Goal: Transaction & Acquisition: Purchase product/service

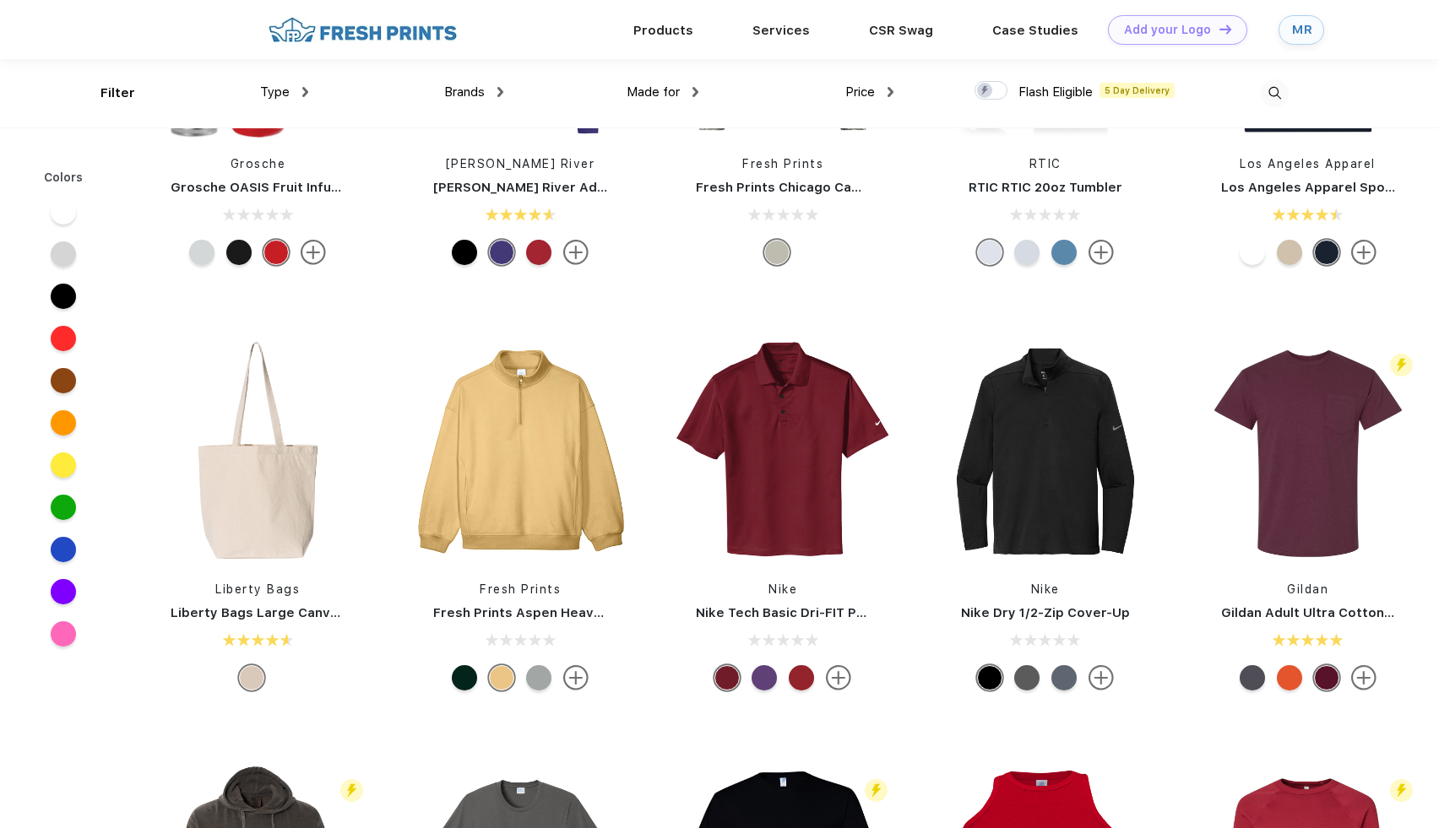
scroll to position [4079, 0]
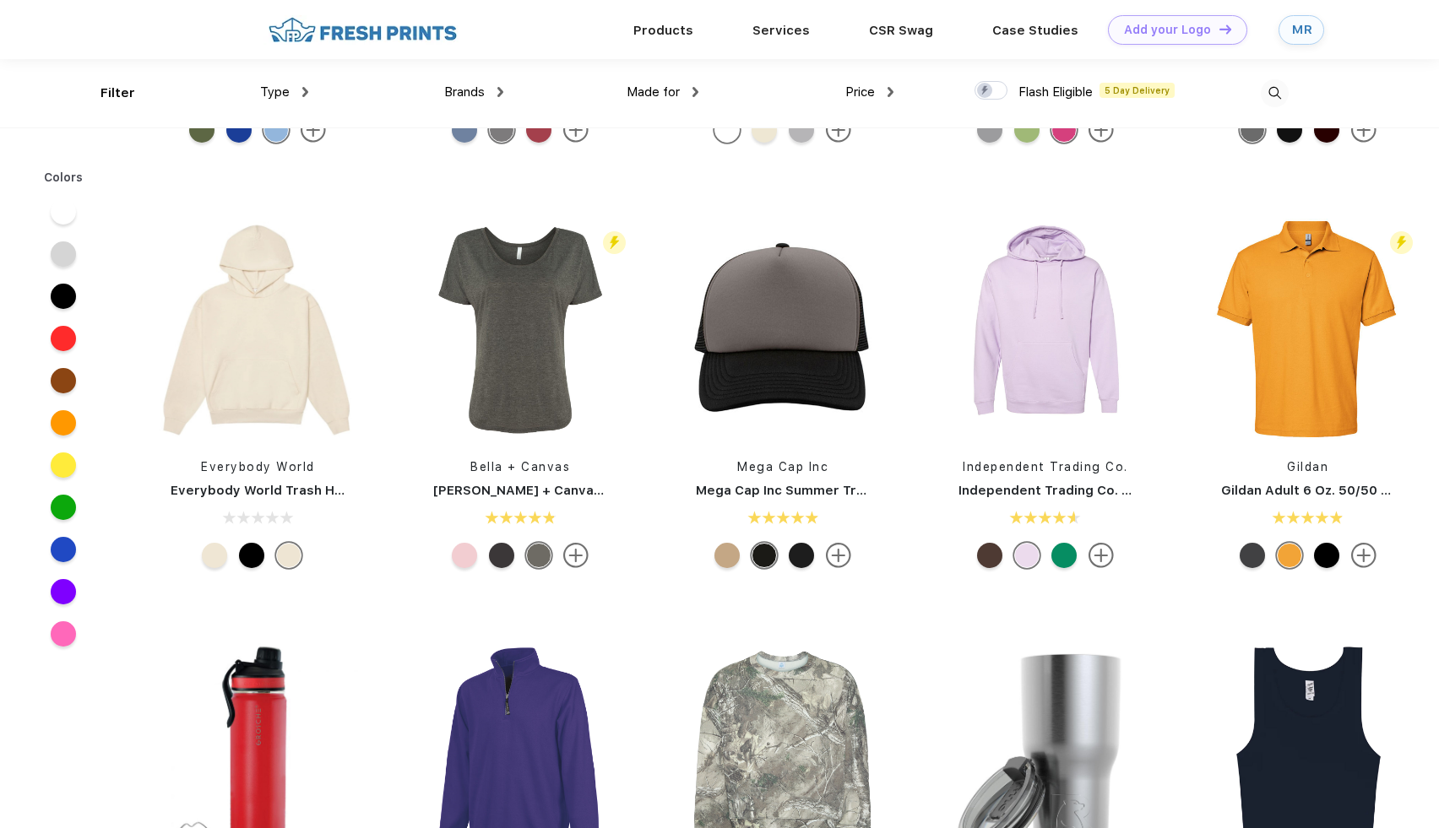
click at [290, 92] on div "Type" at bounding box center [284, 92] width 48 height 19
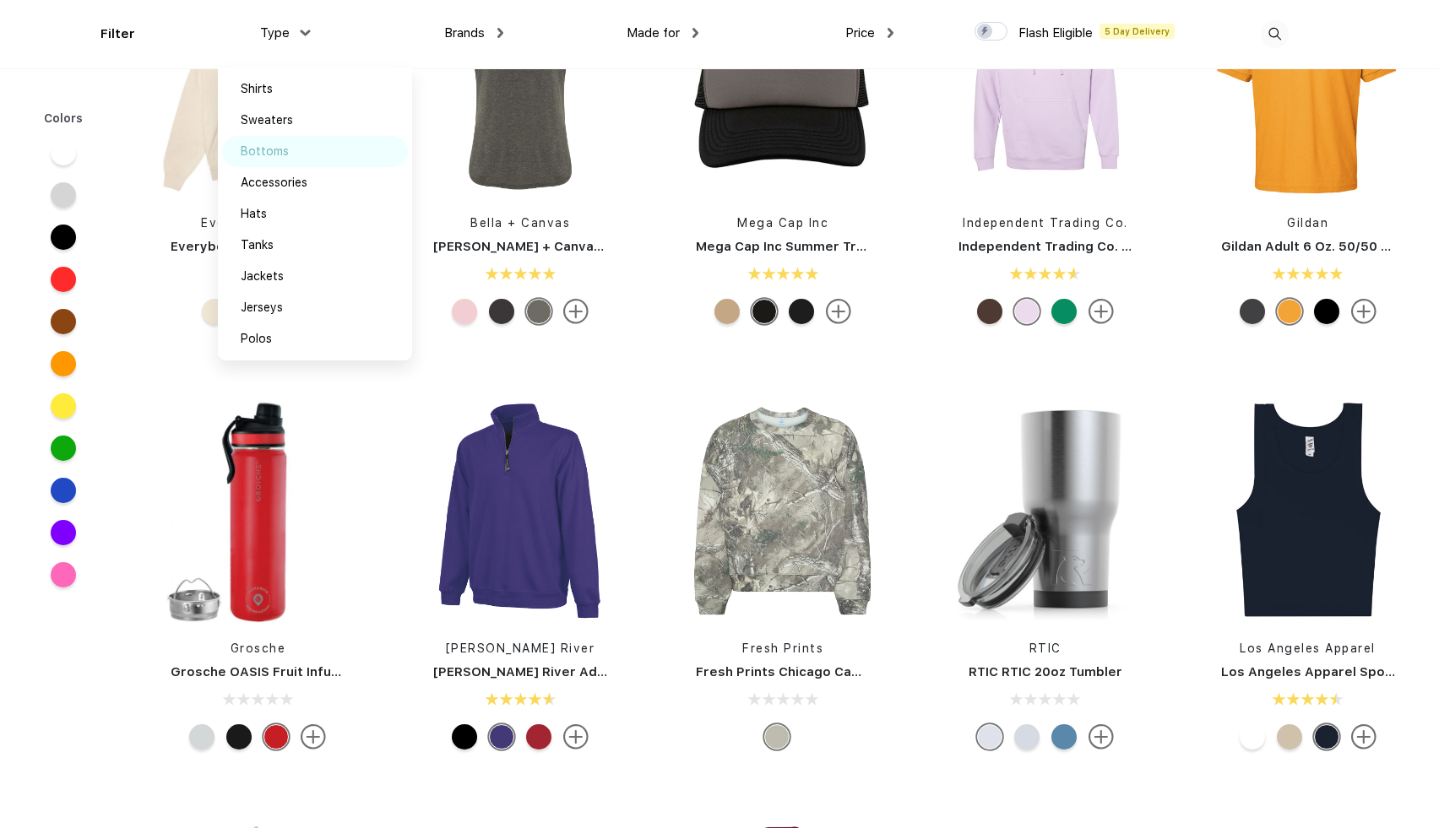
scroll to position [4398, 0]
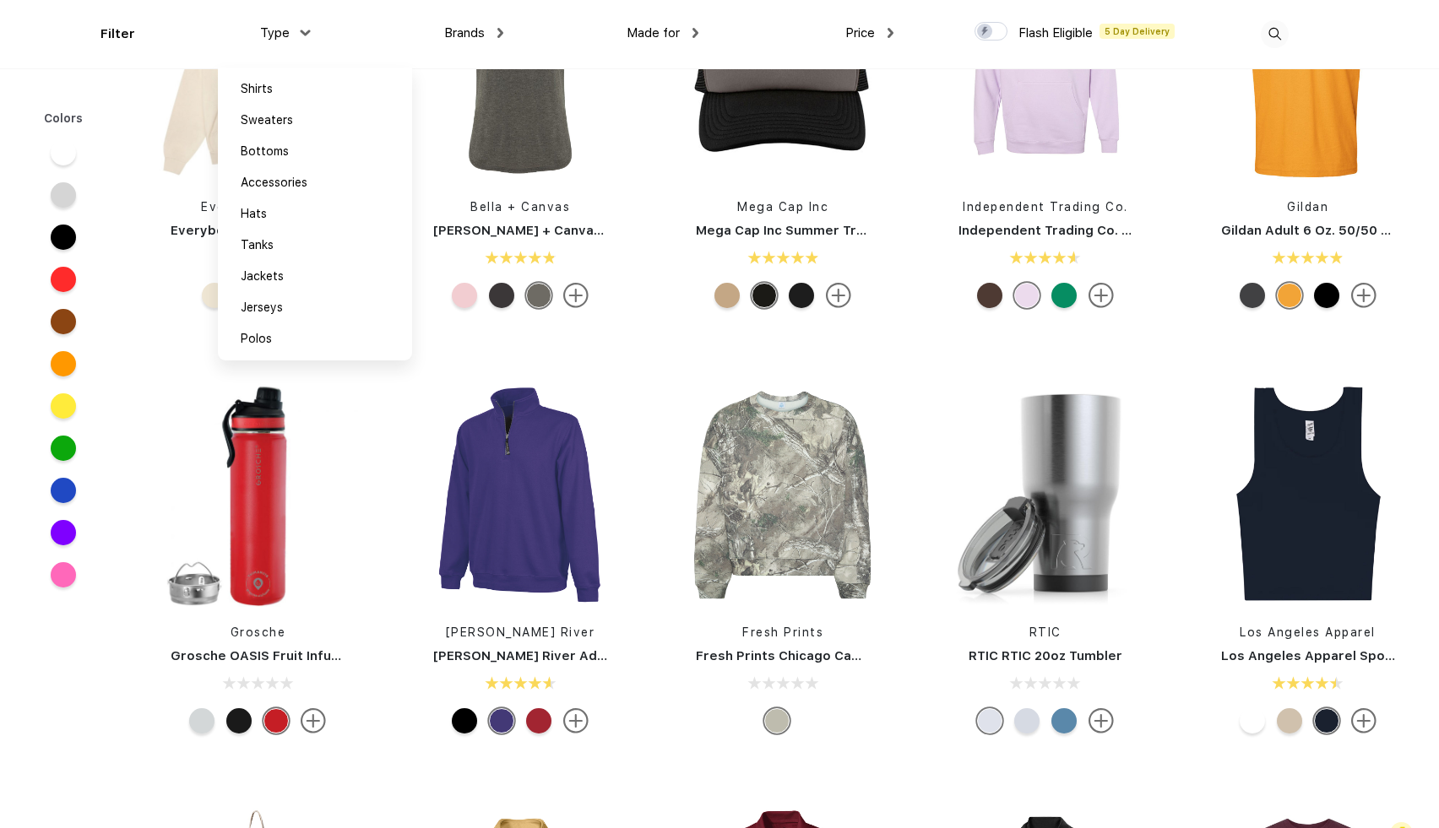
click at [138, 32] on div "Type Shirts Sweaters Bottoms Accessories Hats Tanks Jackets Jerseys Polos" at bounding box center [210, 34] width 195 height 68
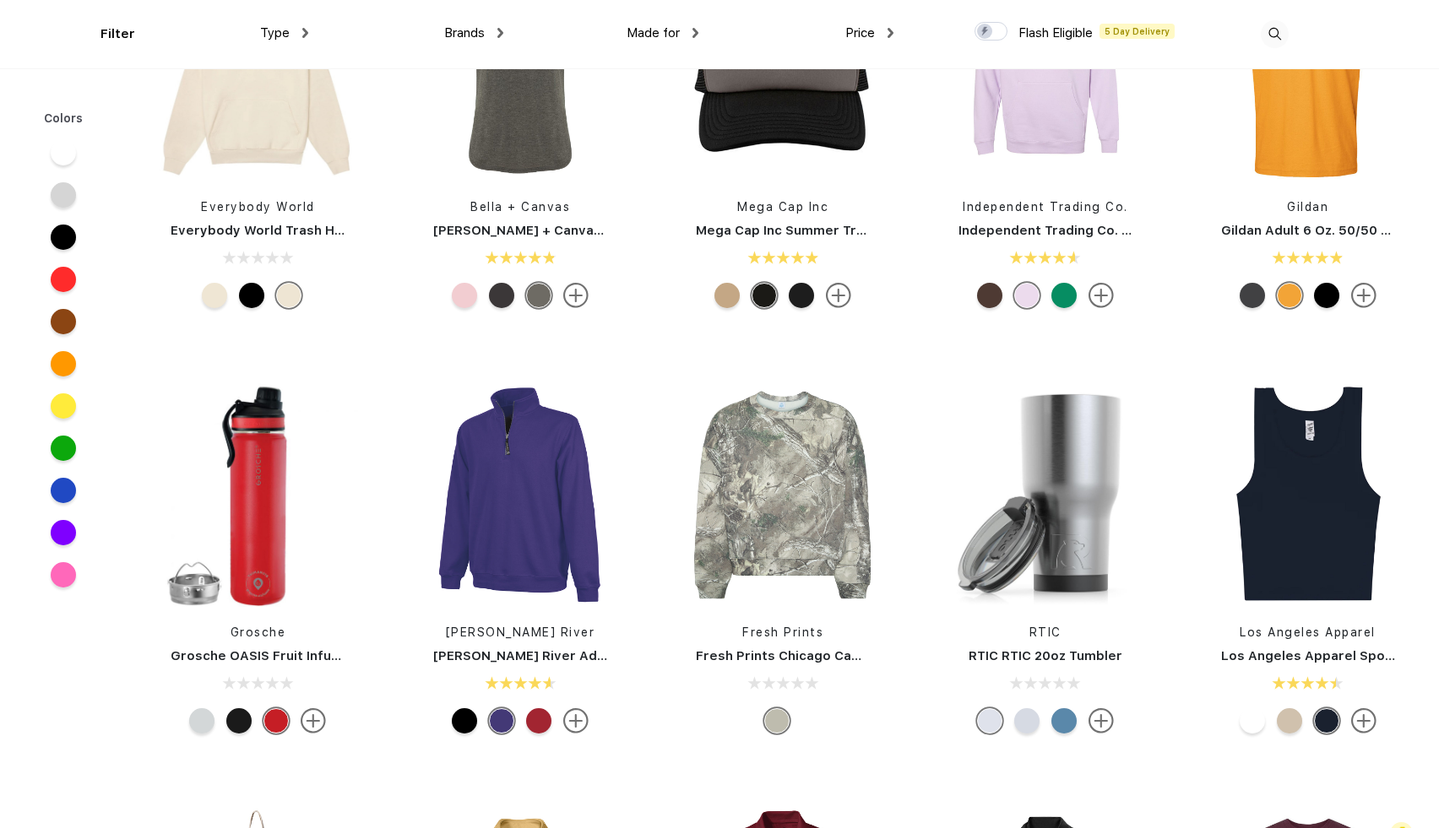
click at [122, 36] on div "Type Shirts Sweaters Bottoms Accessories Hats Tanks Jackets Jerseys Polos" at bounding box center [210, 34] width 195 height 68
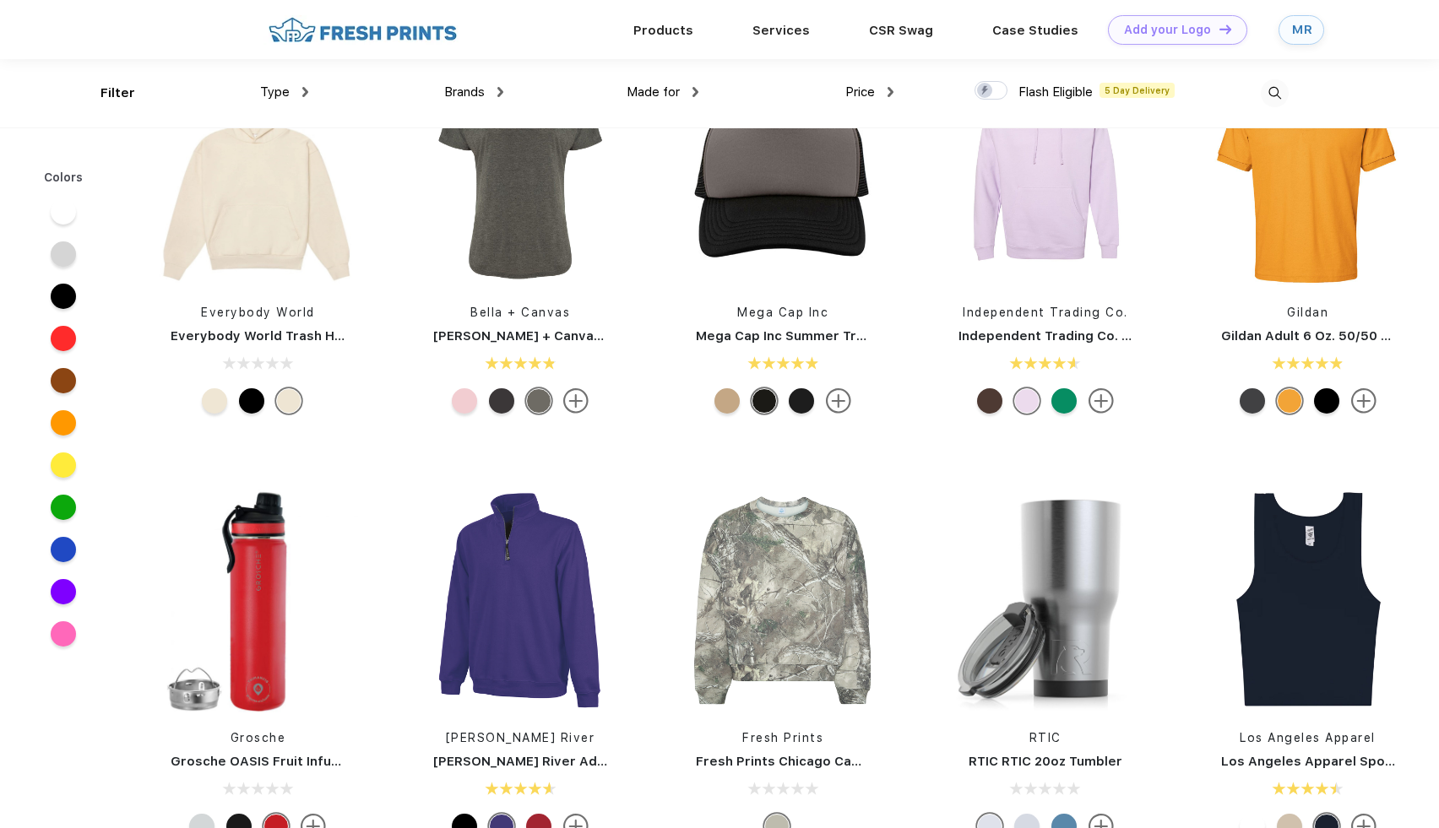
scroll to position [4117, 0]
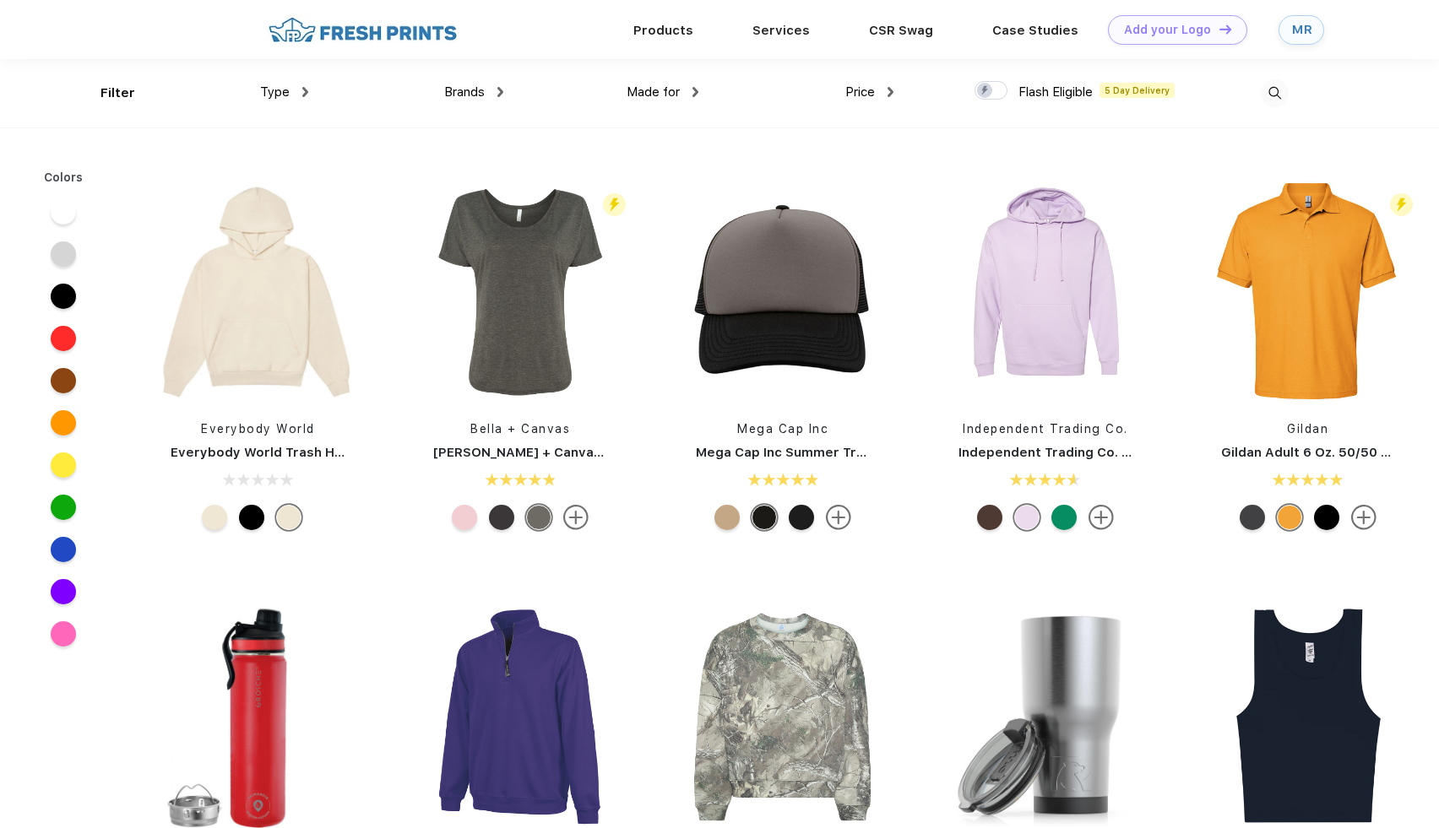
click at [684, 94] on div "Made for" at bounding box center [663, 92] width 72 height 19
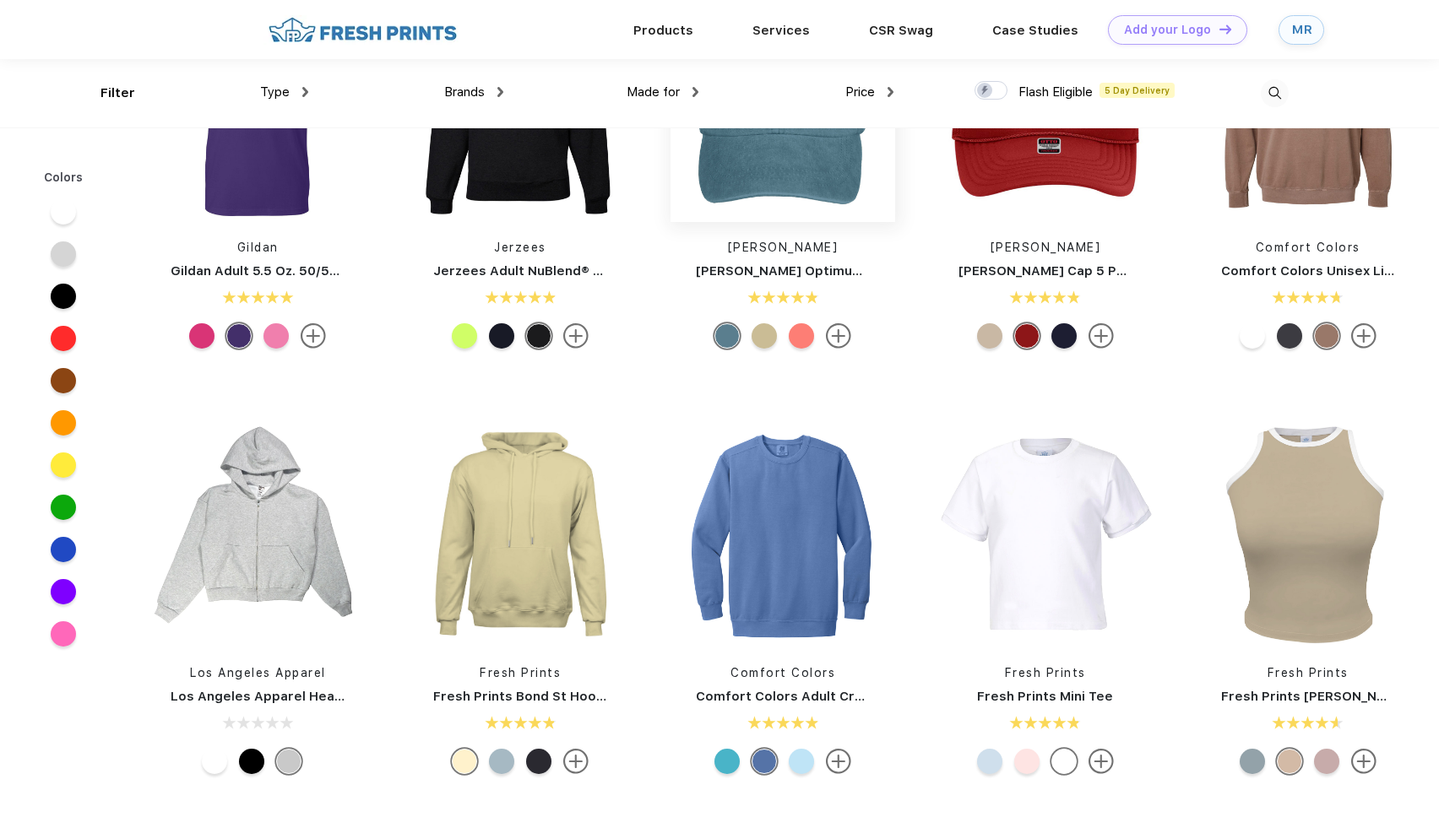
scroll to position [2697, 0]
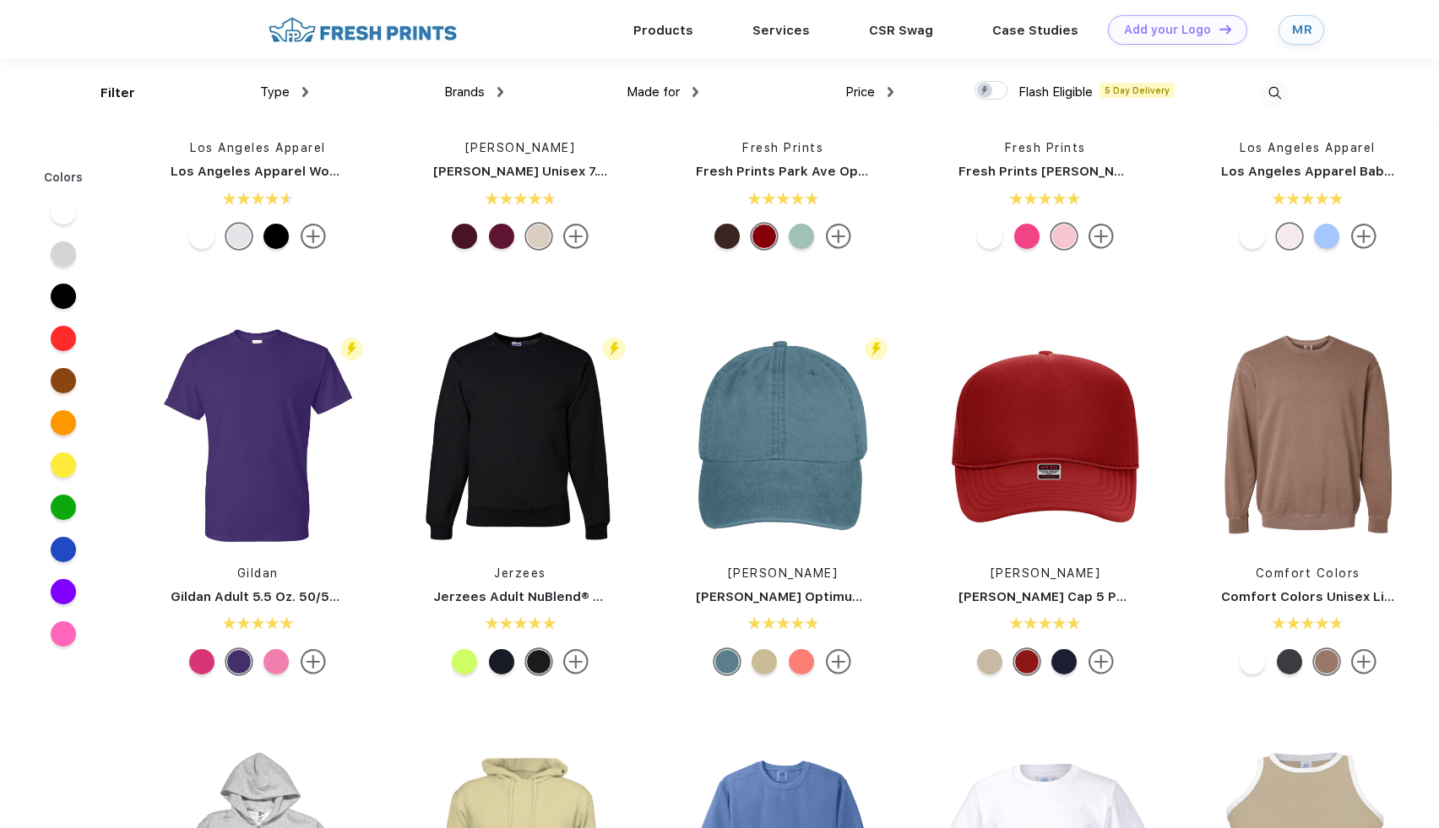
click at [1283, 91] on img at bounding box center [1275, 93] width 28 height 28
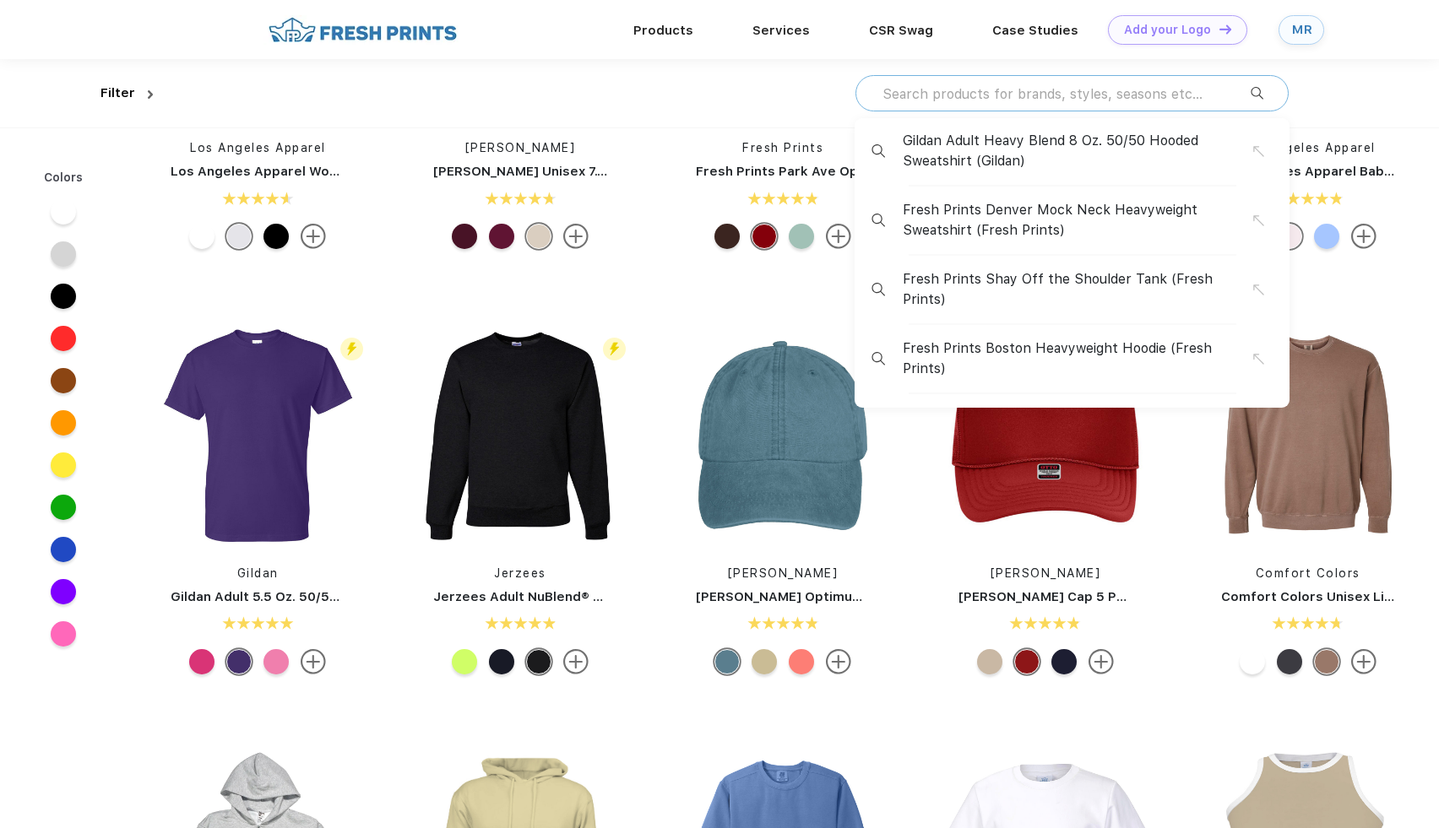
click at [1170, 99] on input "text" at bounding box center [1066, 93] width 370 height 19
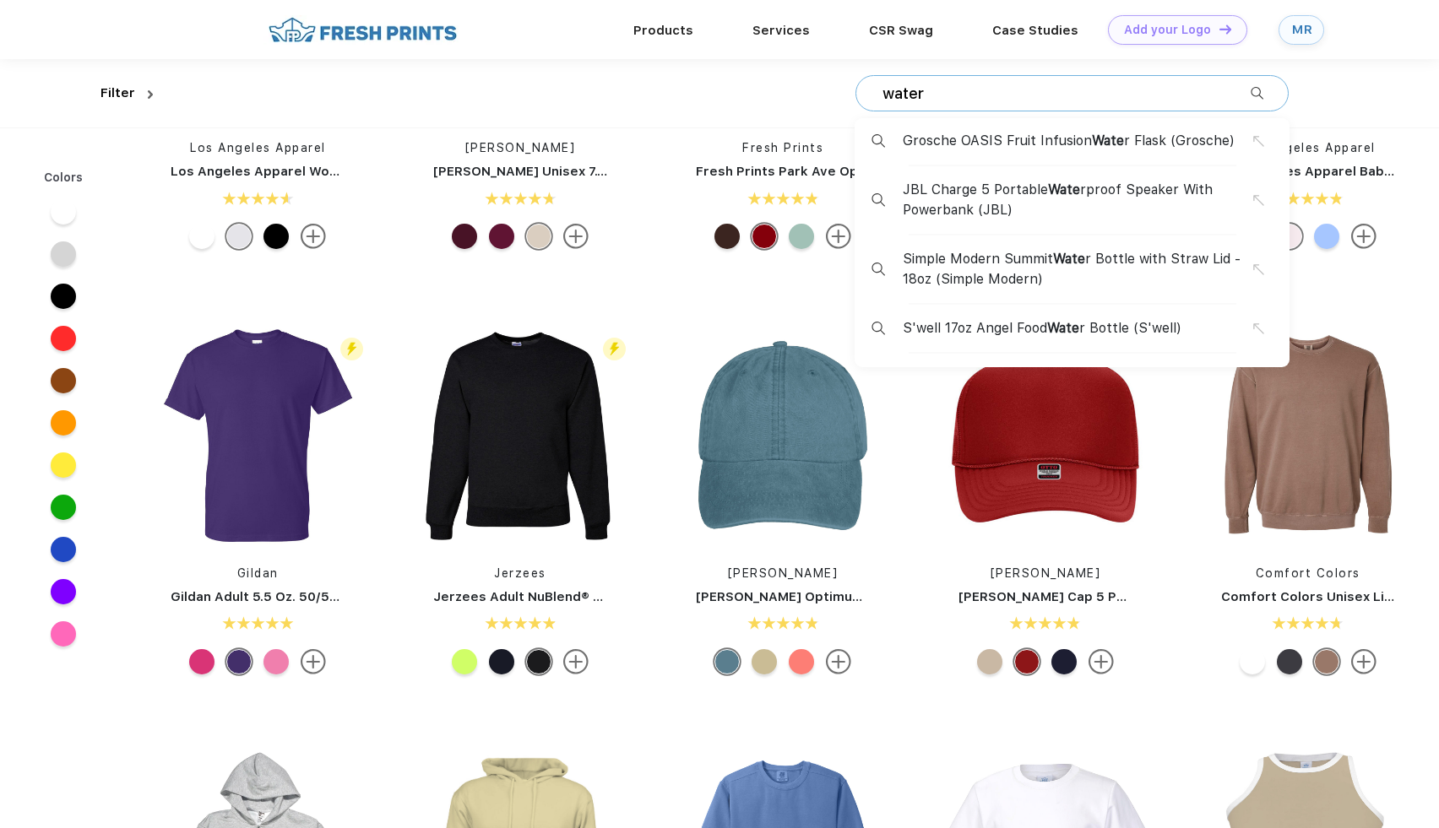
type input "water"
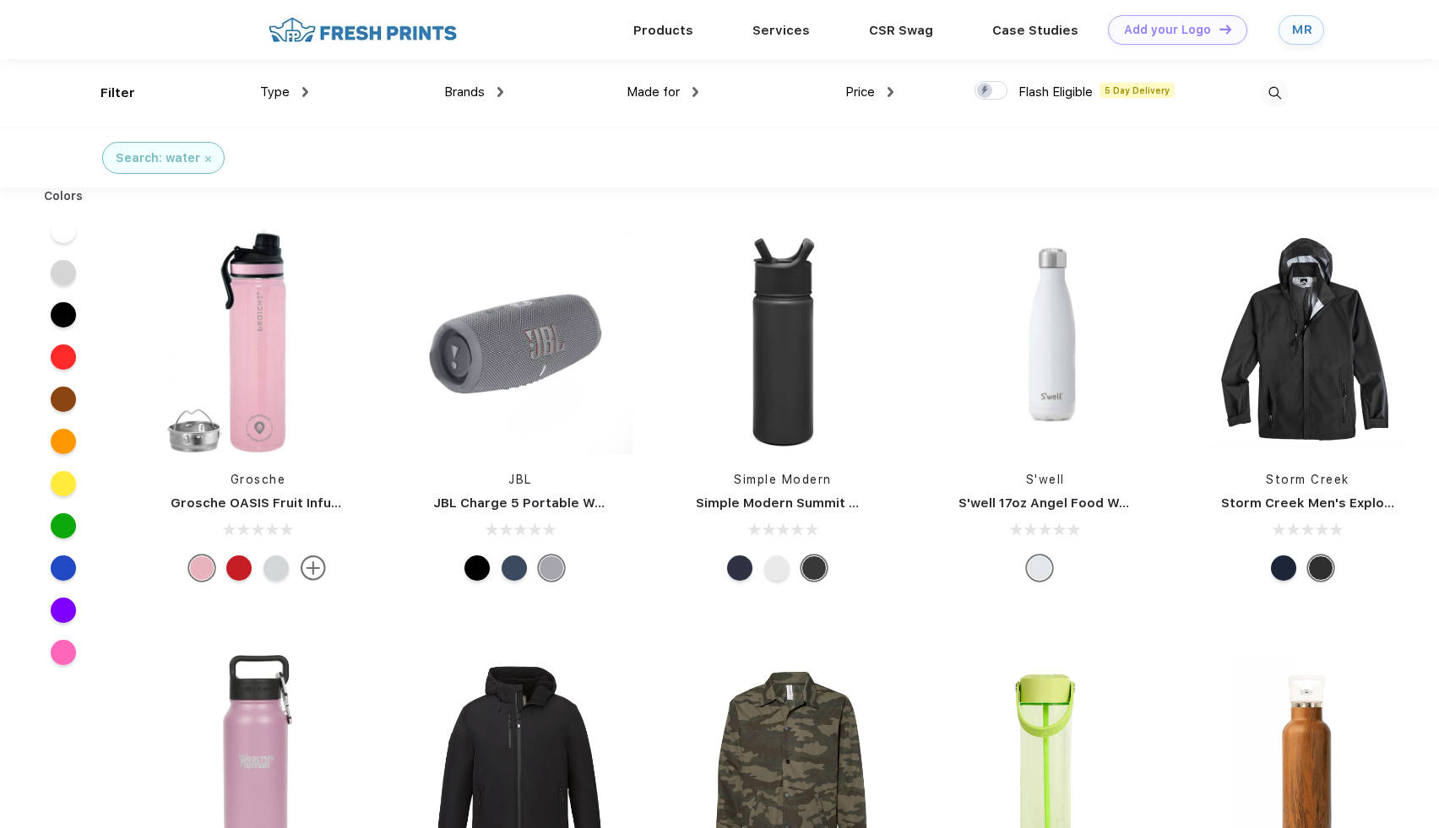
click at [1266, 91] on img at bounding box center [1275, 93] width 28 height 28
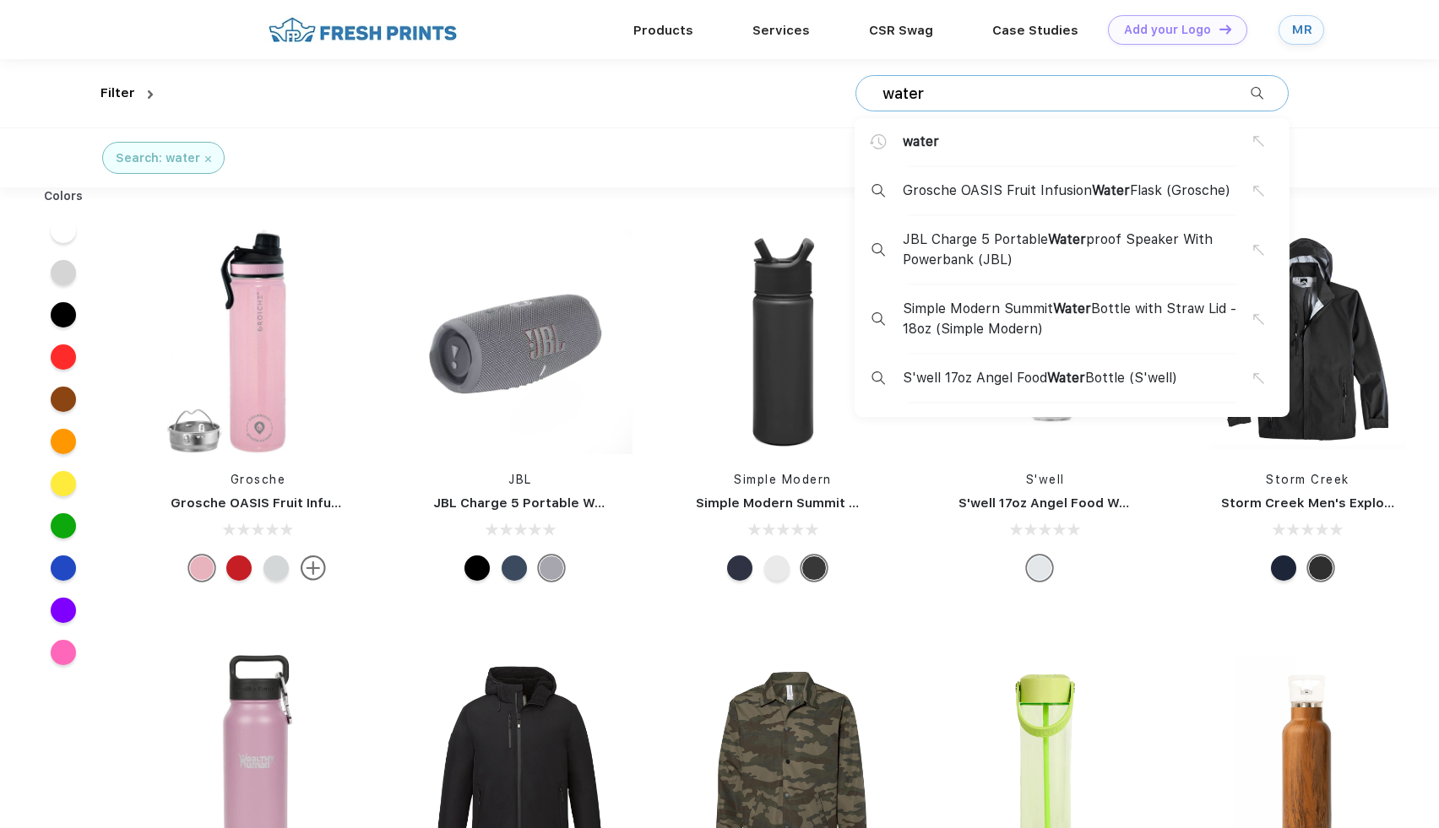
click at [1188, 95] on input "water" at bounding box center [1066, 93] width 370 height 19
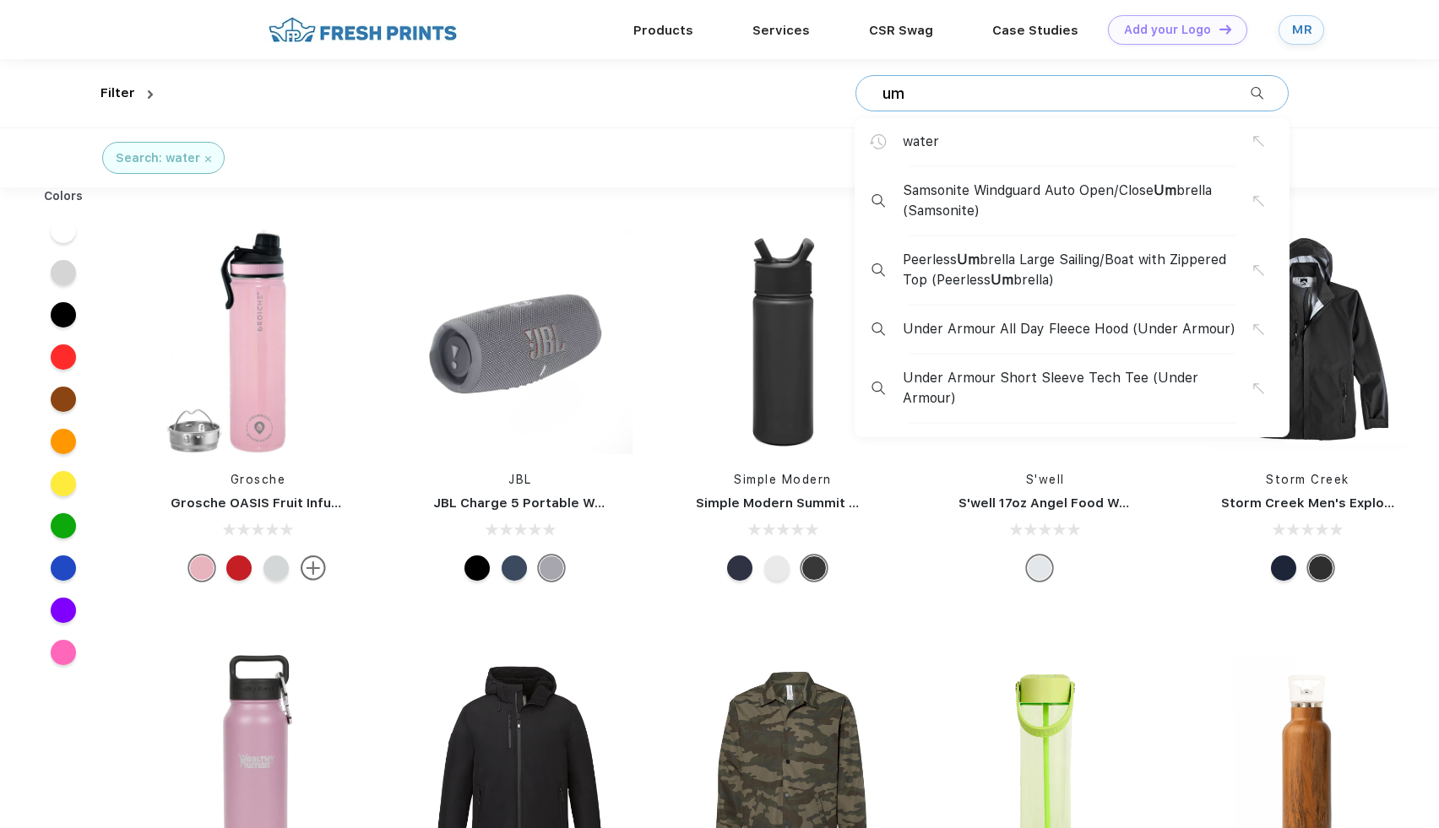
type input "u"
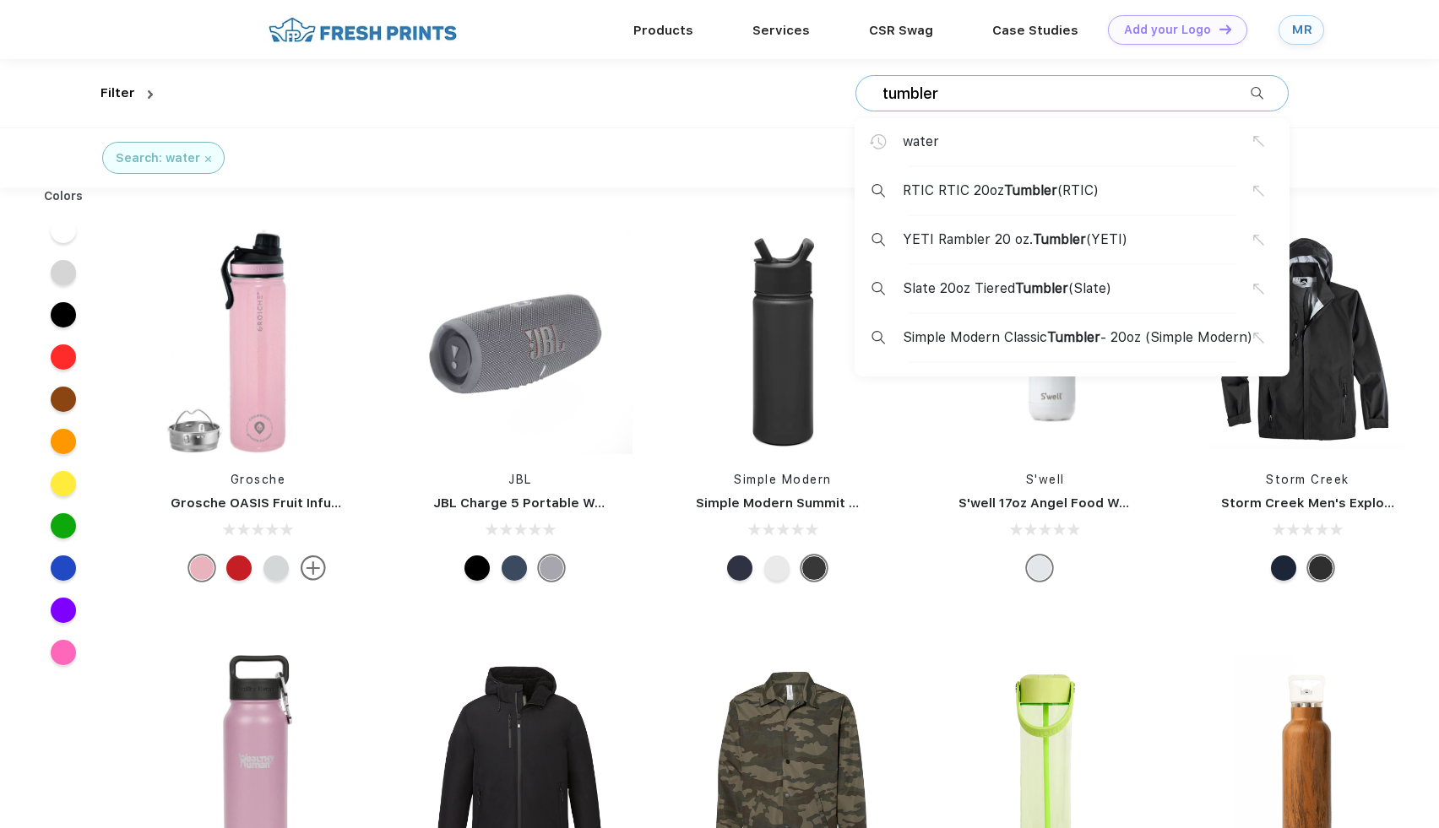
type input "tumbler"
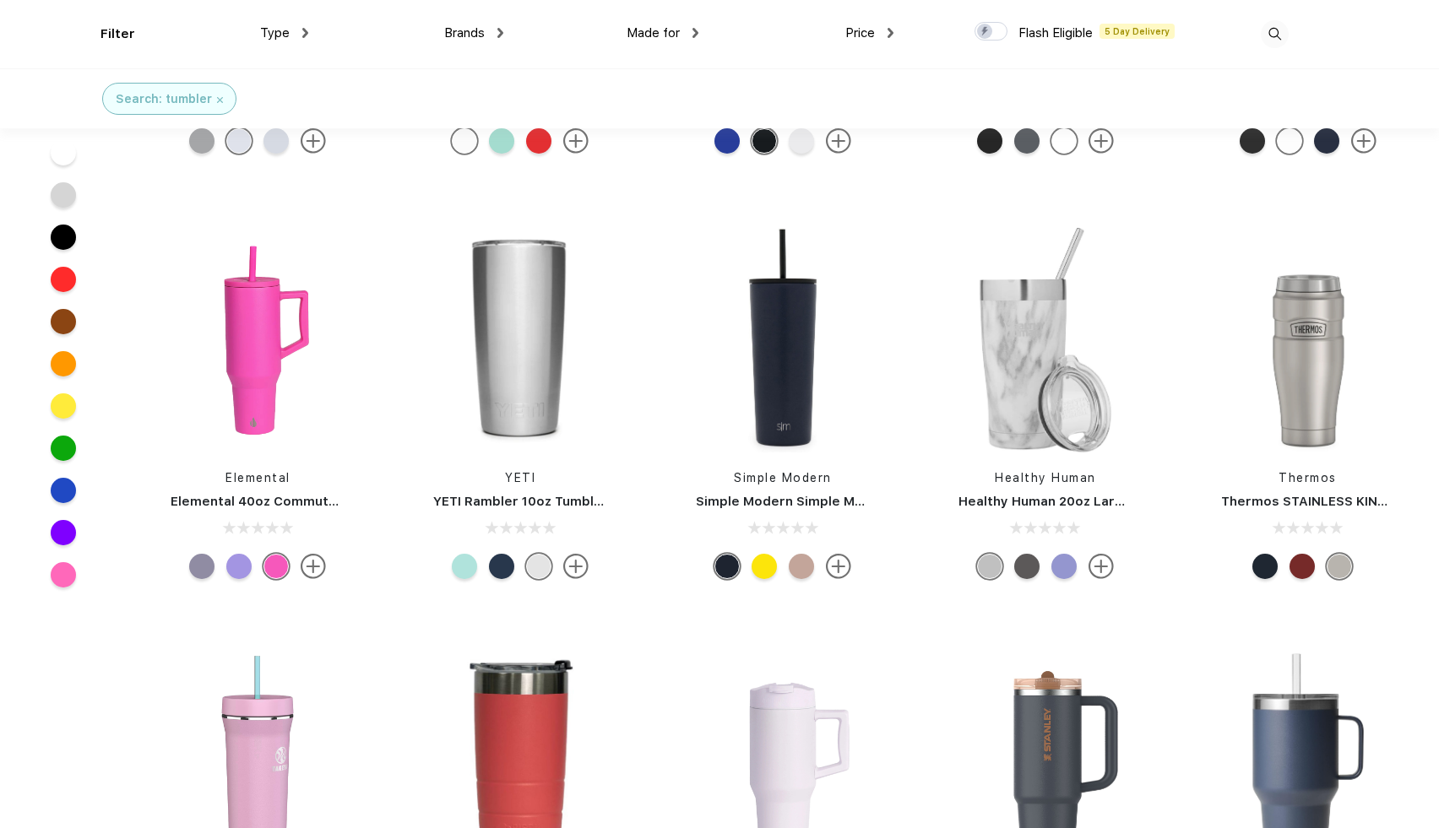
scroll to position [316, 0]
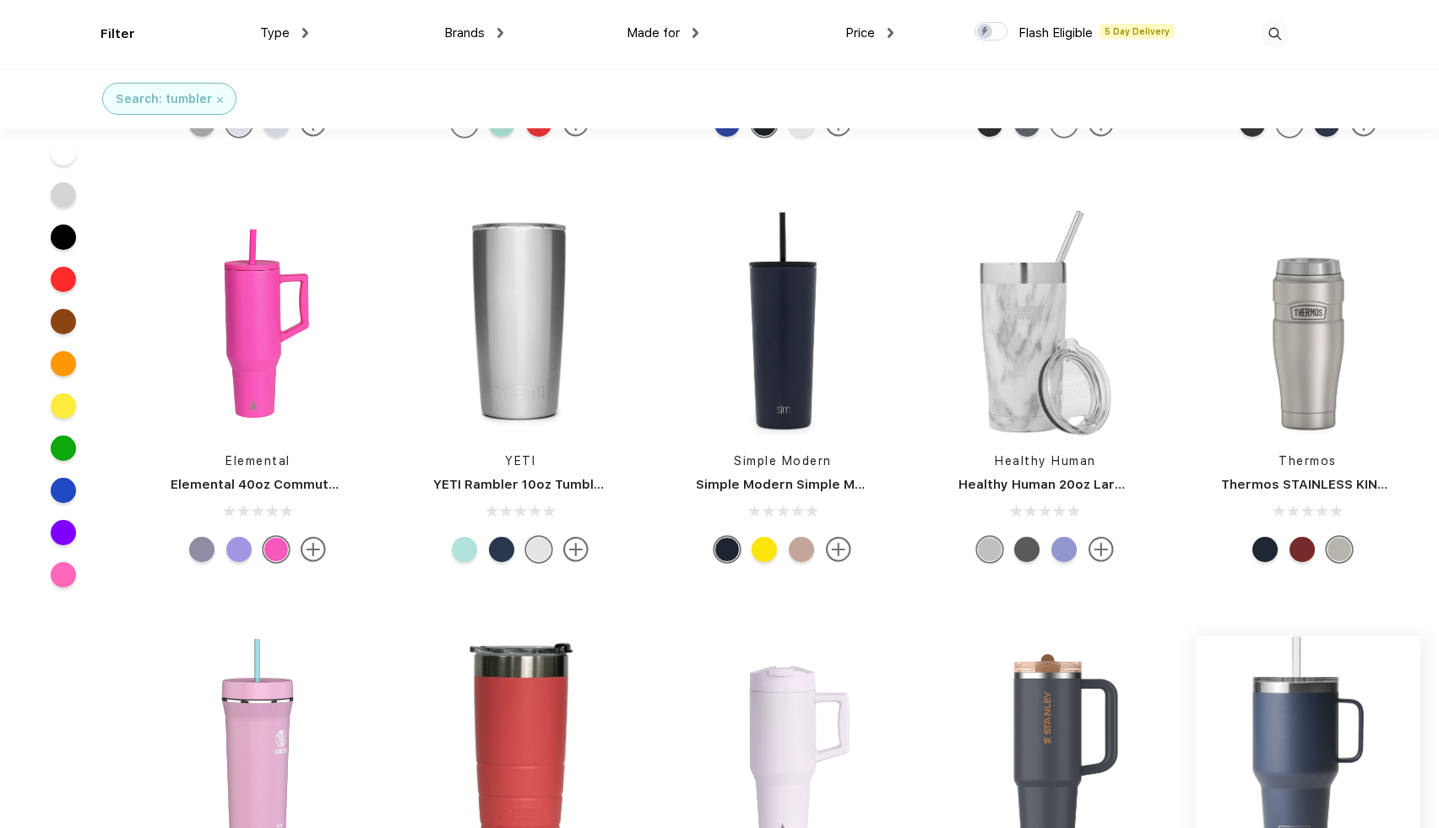
click at [1267, 689] on img at bounding box center [1308, 749] width 225 height 225
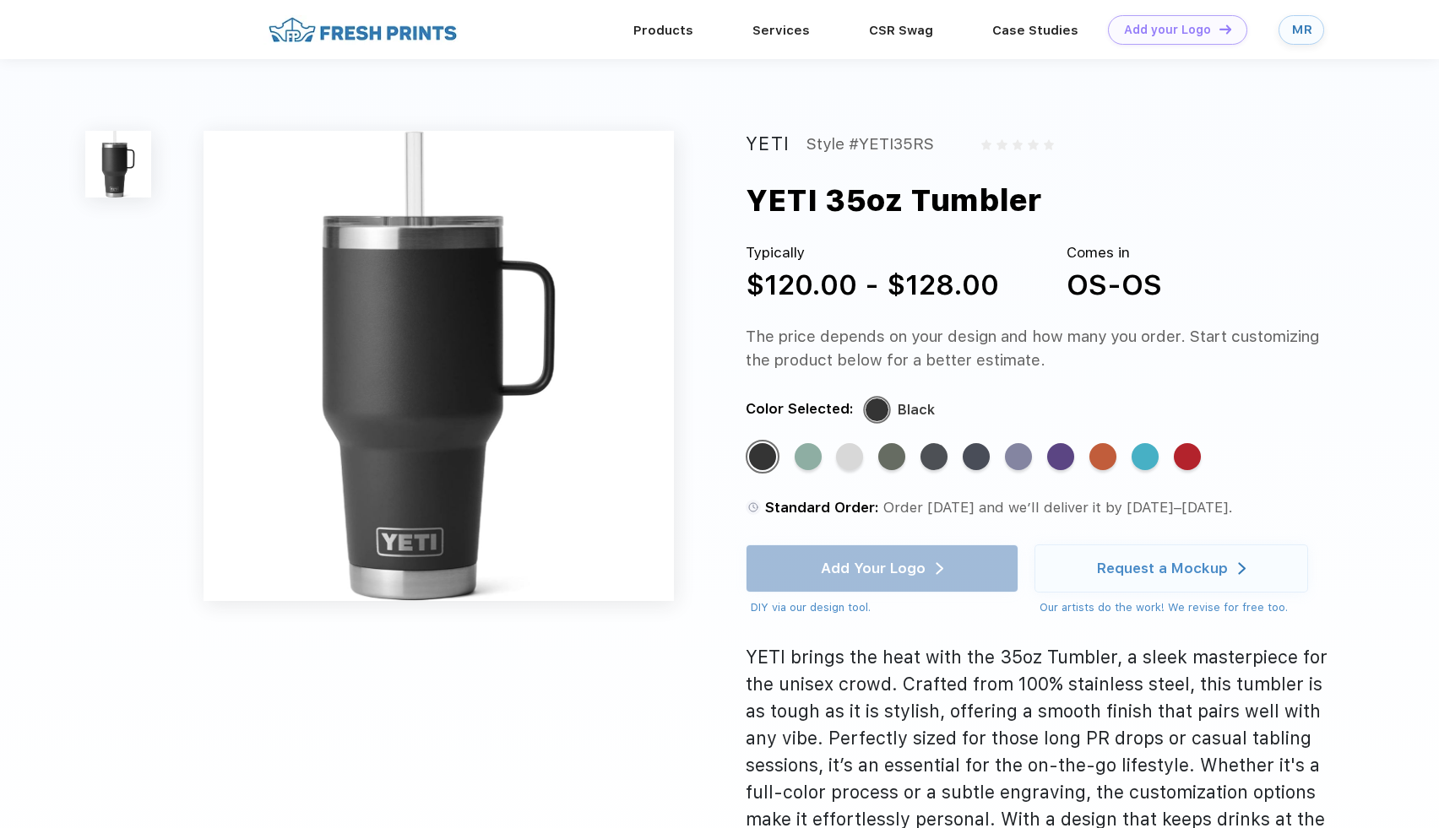
click at [1119, 449] on div "Standard Color Standard Color Standard Color Standard Color Standard Color Stan…" at bounding box center [1024, 464] width 557 height 49
click at [1109, 457] on div "Standard Color" at bounding box center [1102, 456] width 27 height 27
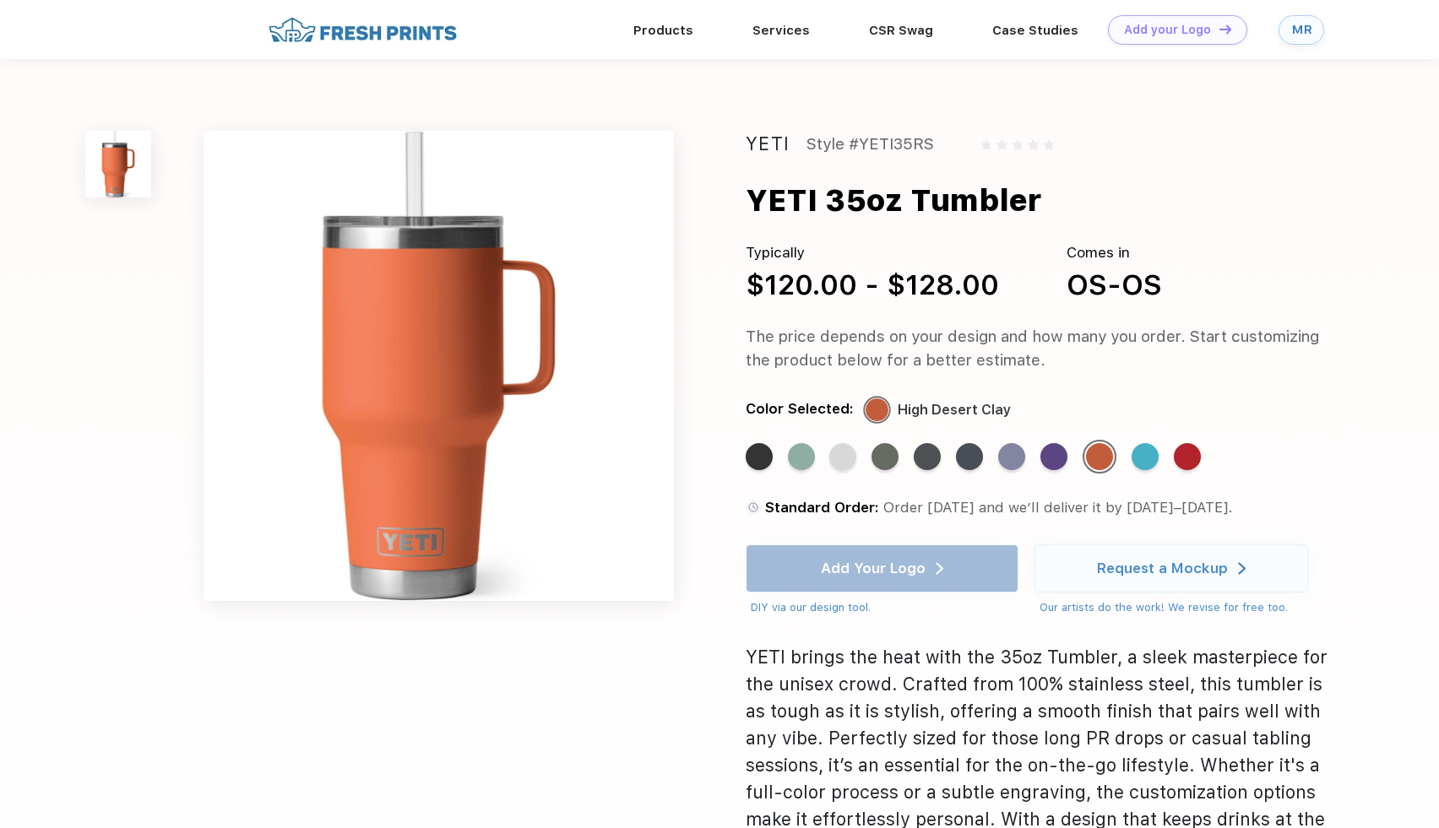
click at [887, 143] on div "Style #YETI35RS" at bounding box center [870, 144] width 128 height 27
drag, startPoint x: 853, startPoint y: 143, endPoint x: 936, endPoint y: 148, distance: 83.7
click at [939, 152] on div "YETI Style #YETI35RS" at bounding box center [1041, 144] width 590 height 27
copy div "#YETI35RS"
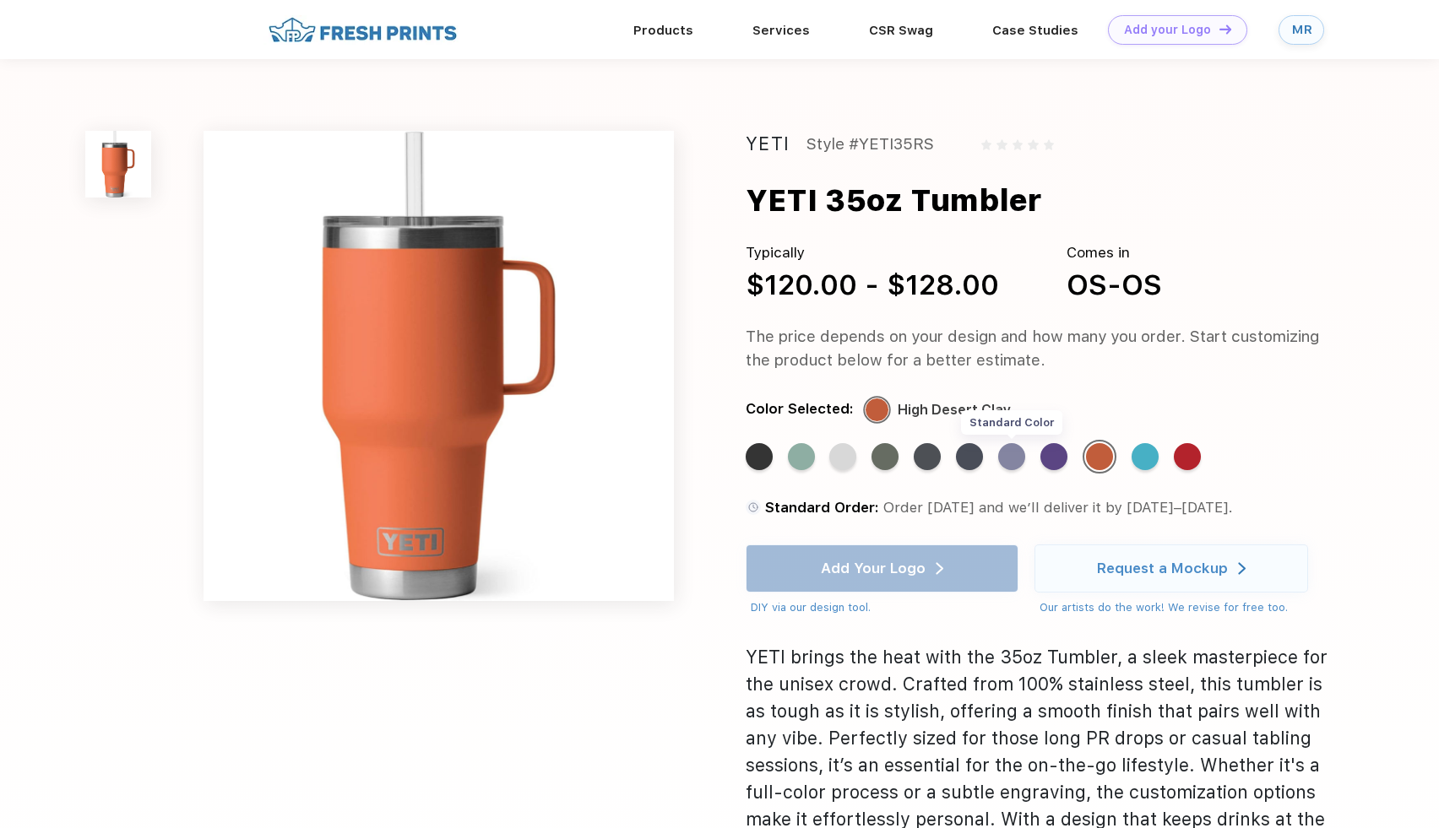
click at [1018, 459] on div "Standard Color" at bounding box center [1011, 456] width 27 height 27
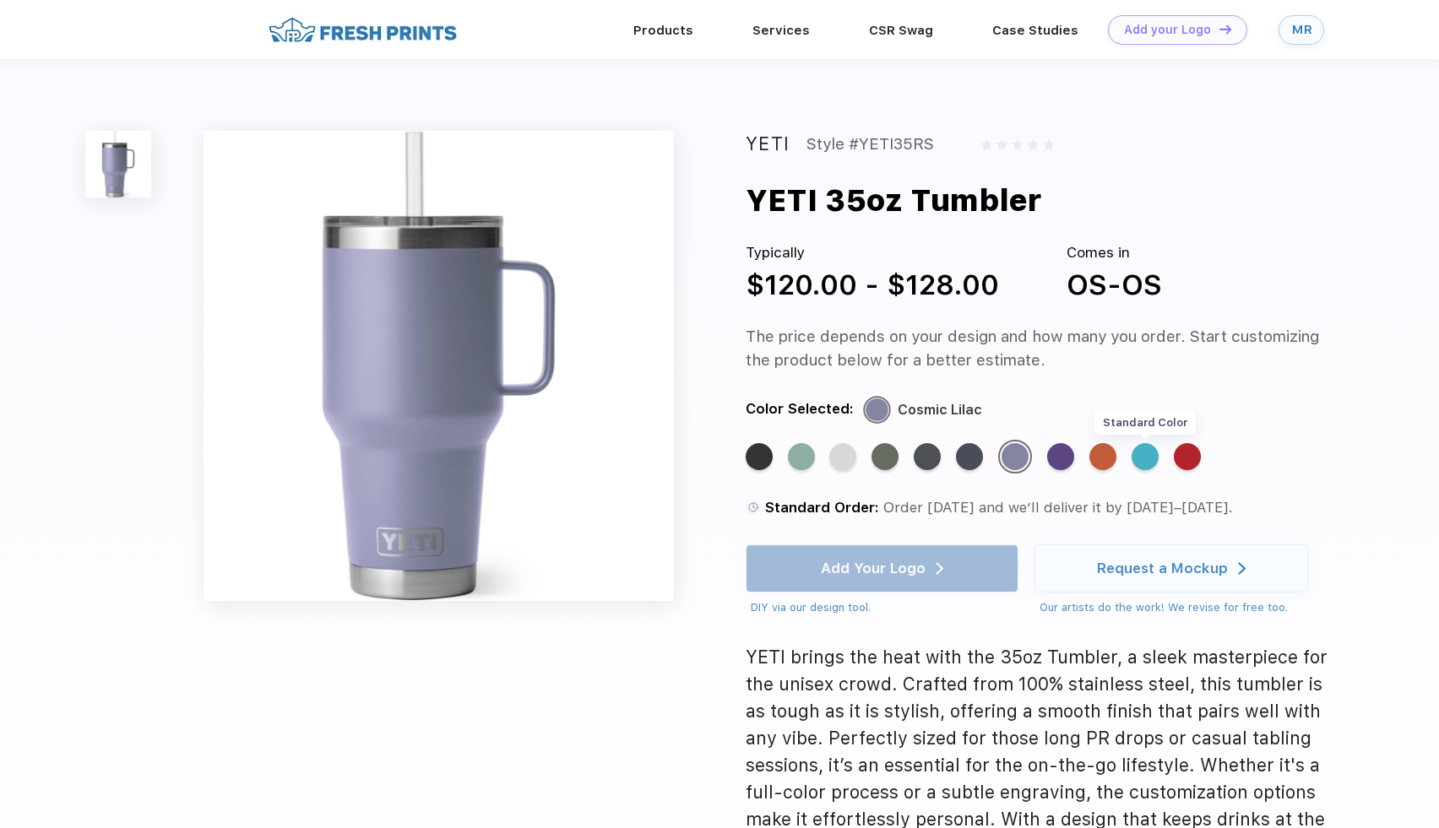
click at [1144, 462] on div "Standard Color" at bounding box center [1144, 456] width 27 height 27
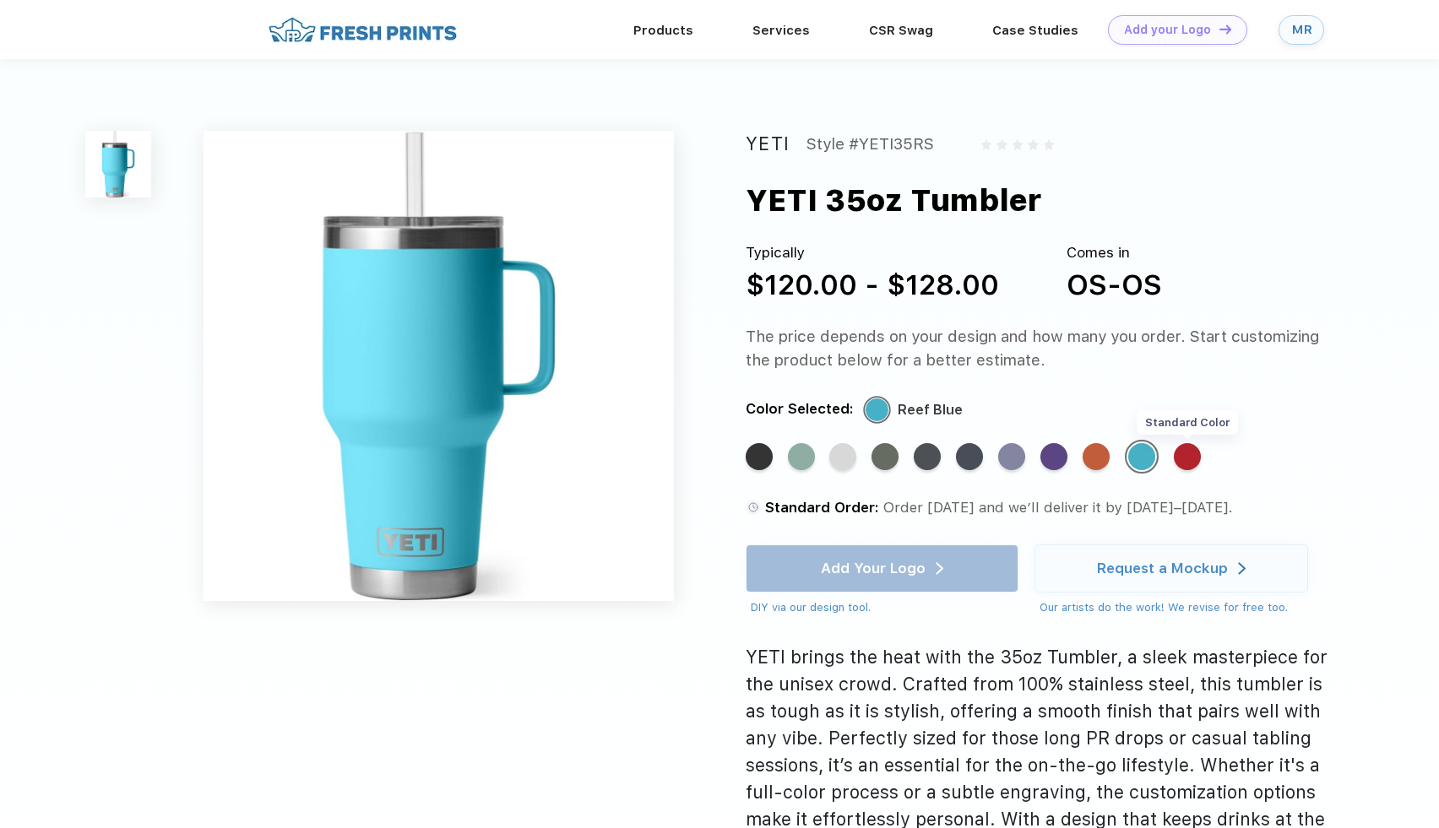
click at [1184, 464] on div "Standard Color" at bounding box center [1187, 456] width 27 height 27
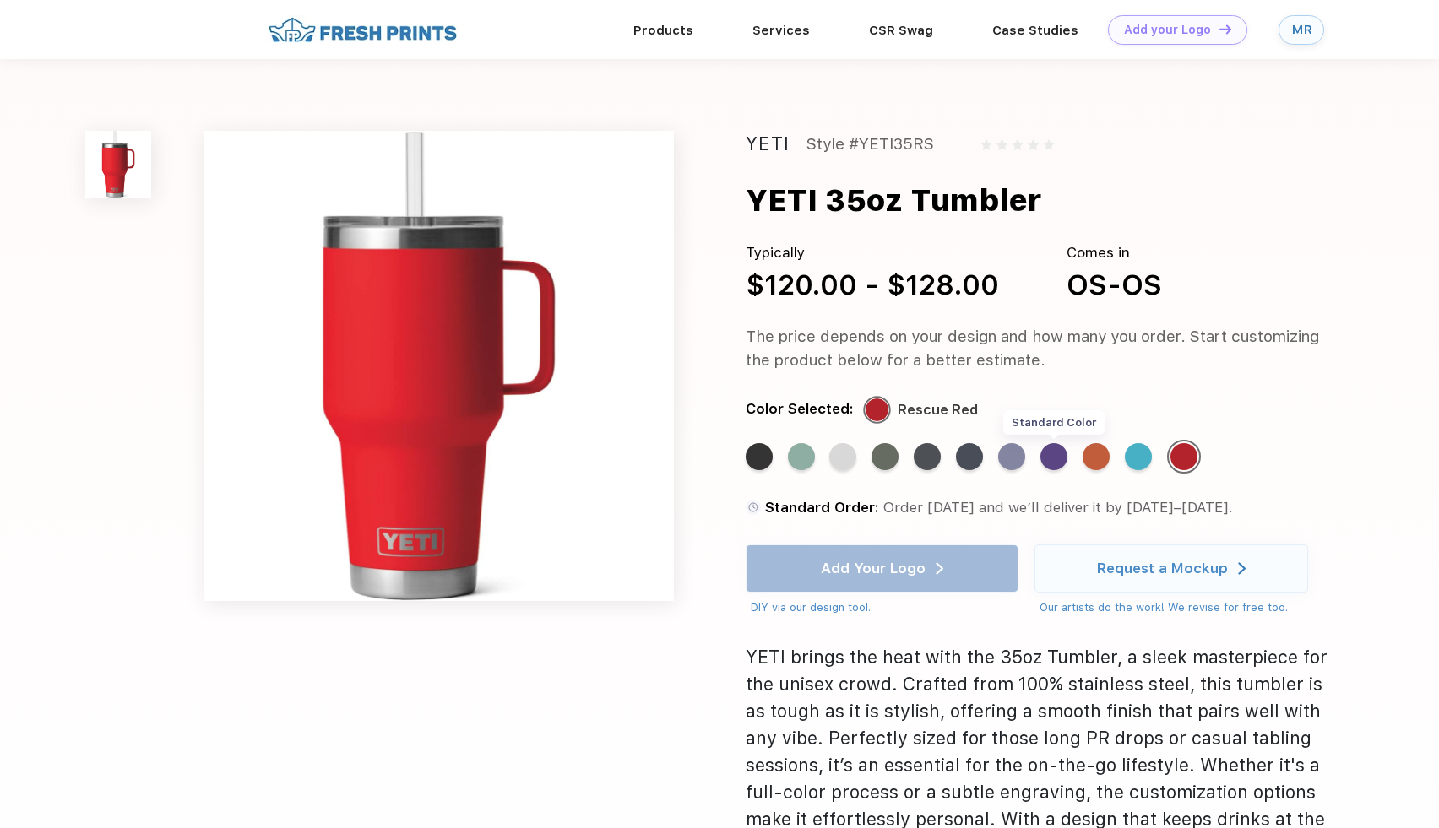
click at [1057, 459] on div "Standard Color" at bounding box center [1053, 456] width 27 height 27
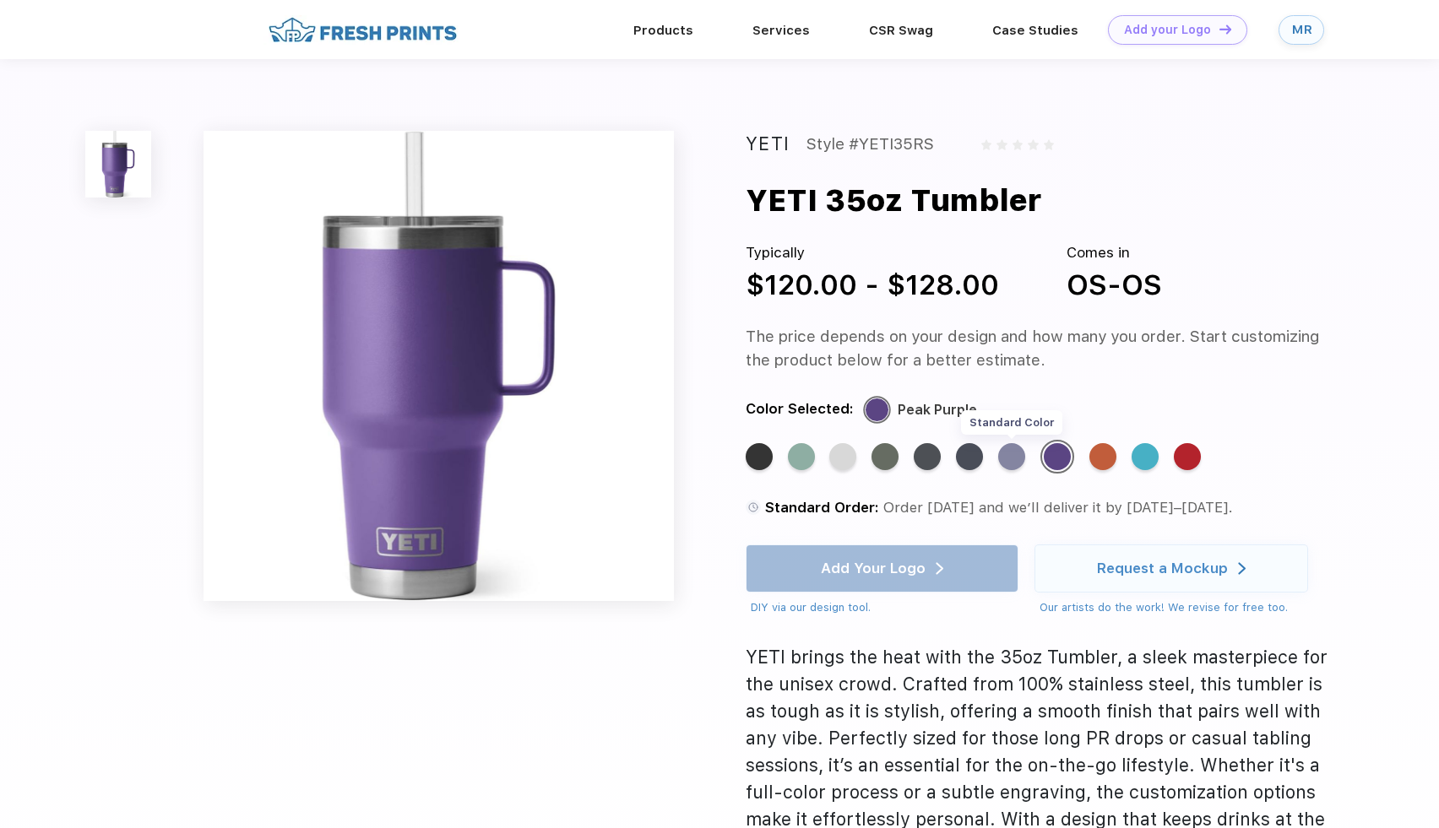
click at [1017, 459] on div "Standard Color" at bounding box center [1011, 456] width 27 height 27
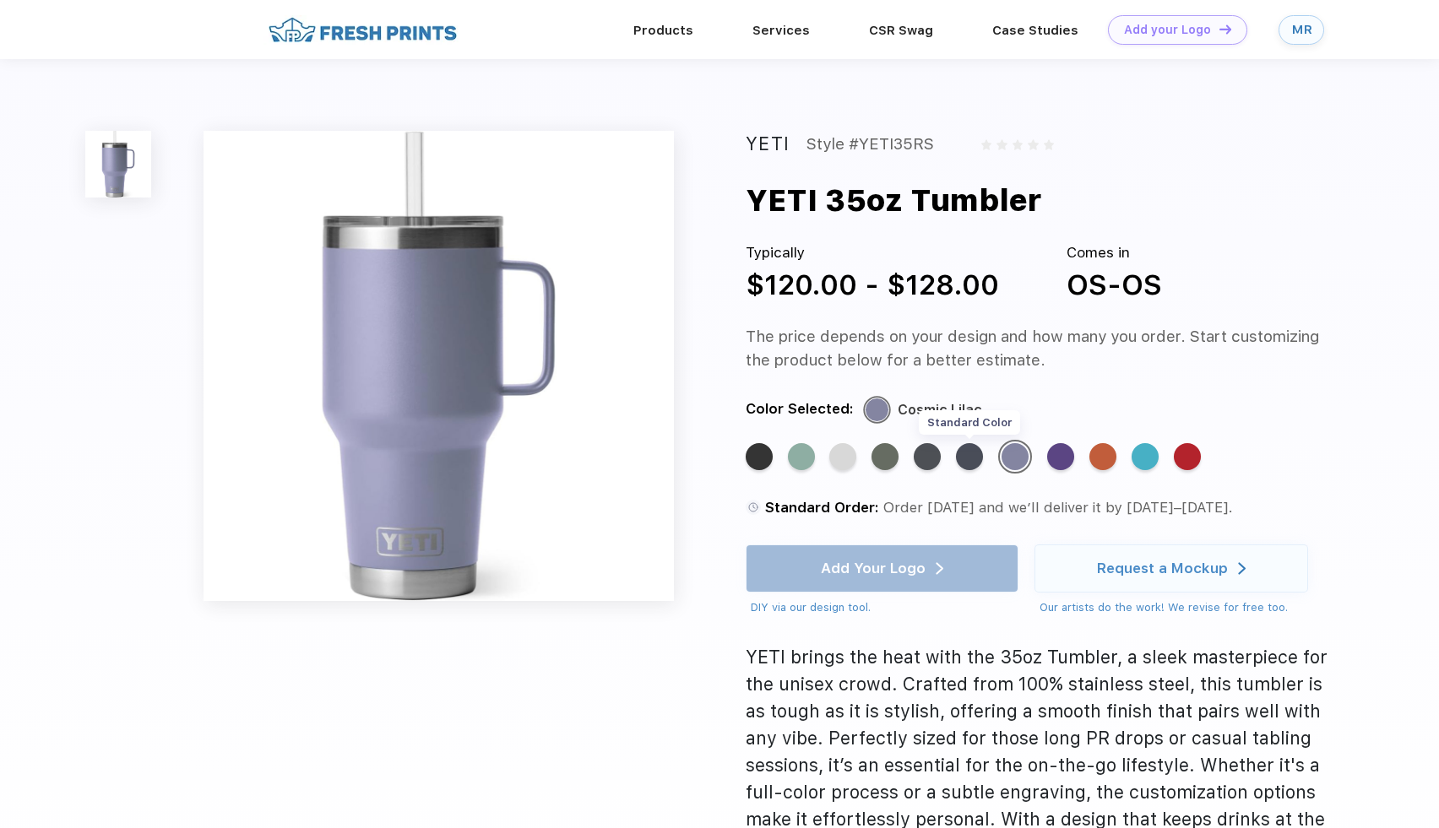
click at [963, 459] on div "Standard Color" at bounding box center [969, 456] width 27 height 27
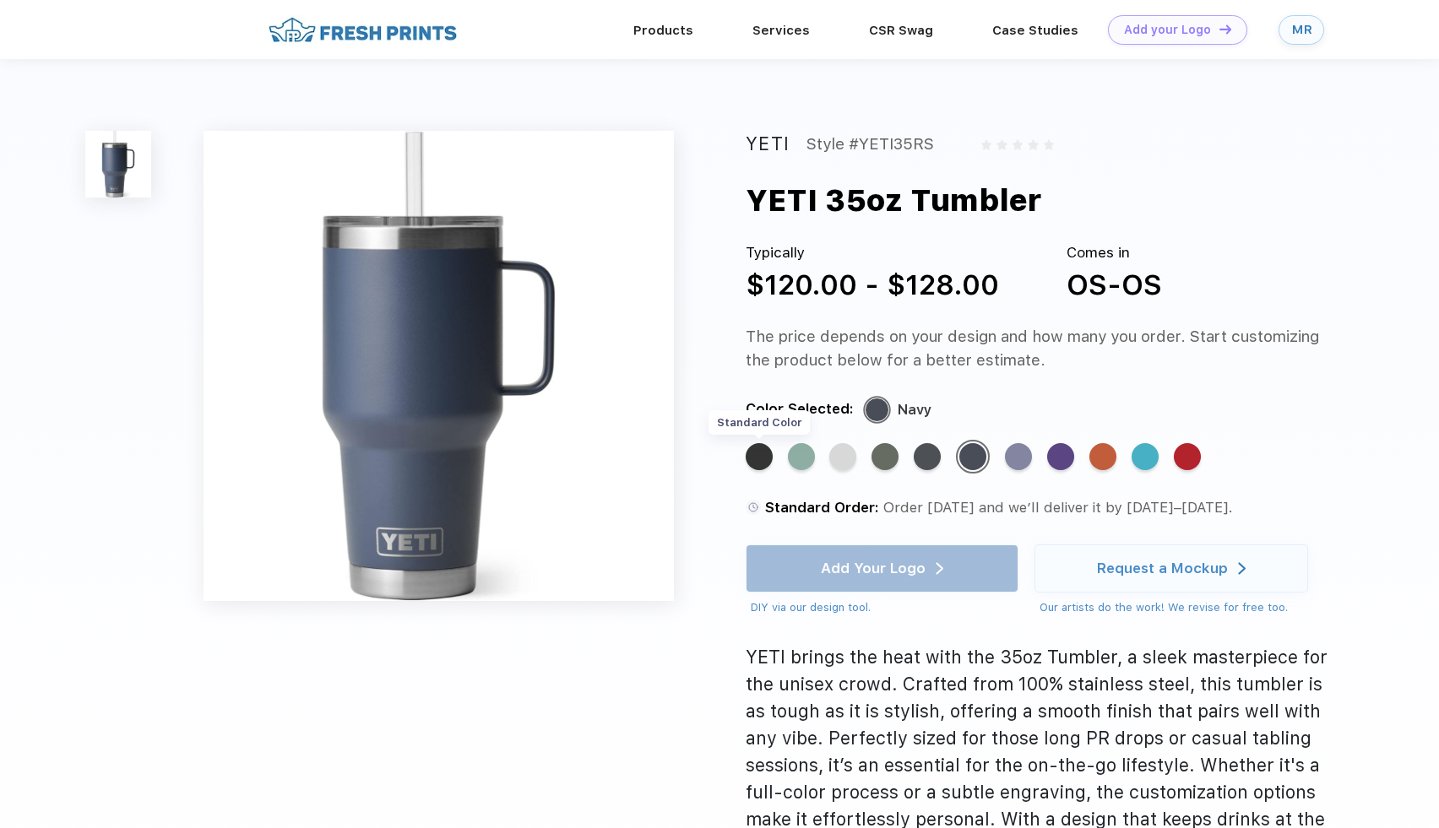
click at [752, 461] on div "Standard Color" at bounding box center [759, 456] width 27 height 27
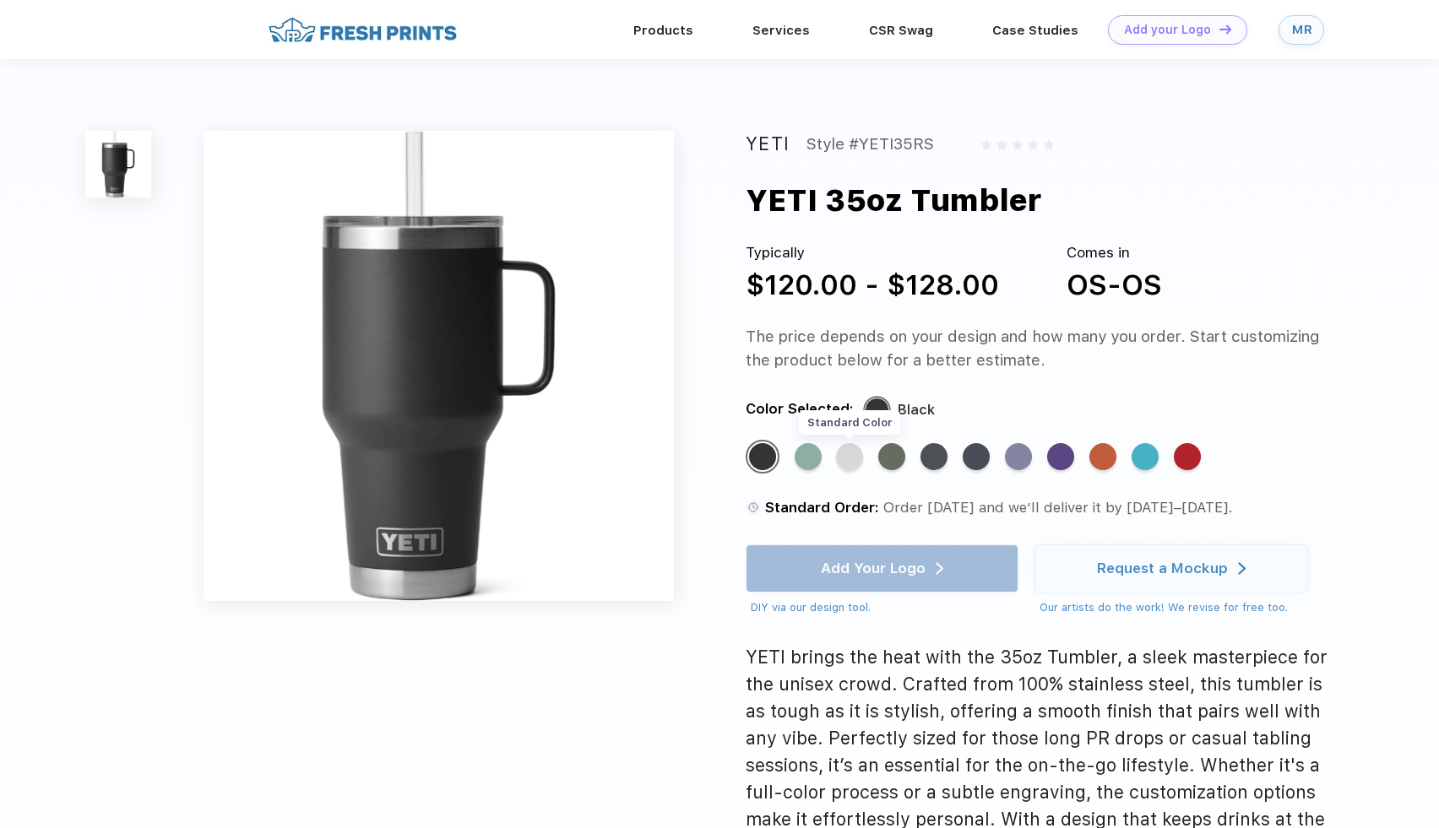
click at [841, 456] on div "Standard Color" at bounding box center [849, 456] width 27 height 27
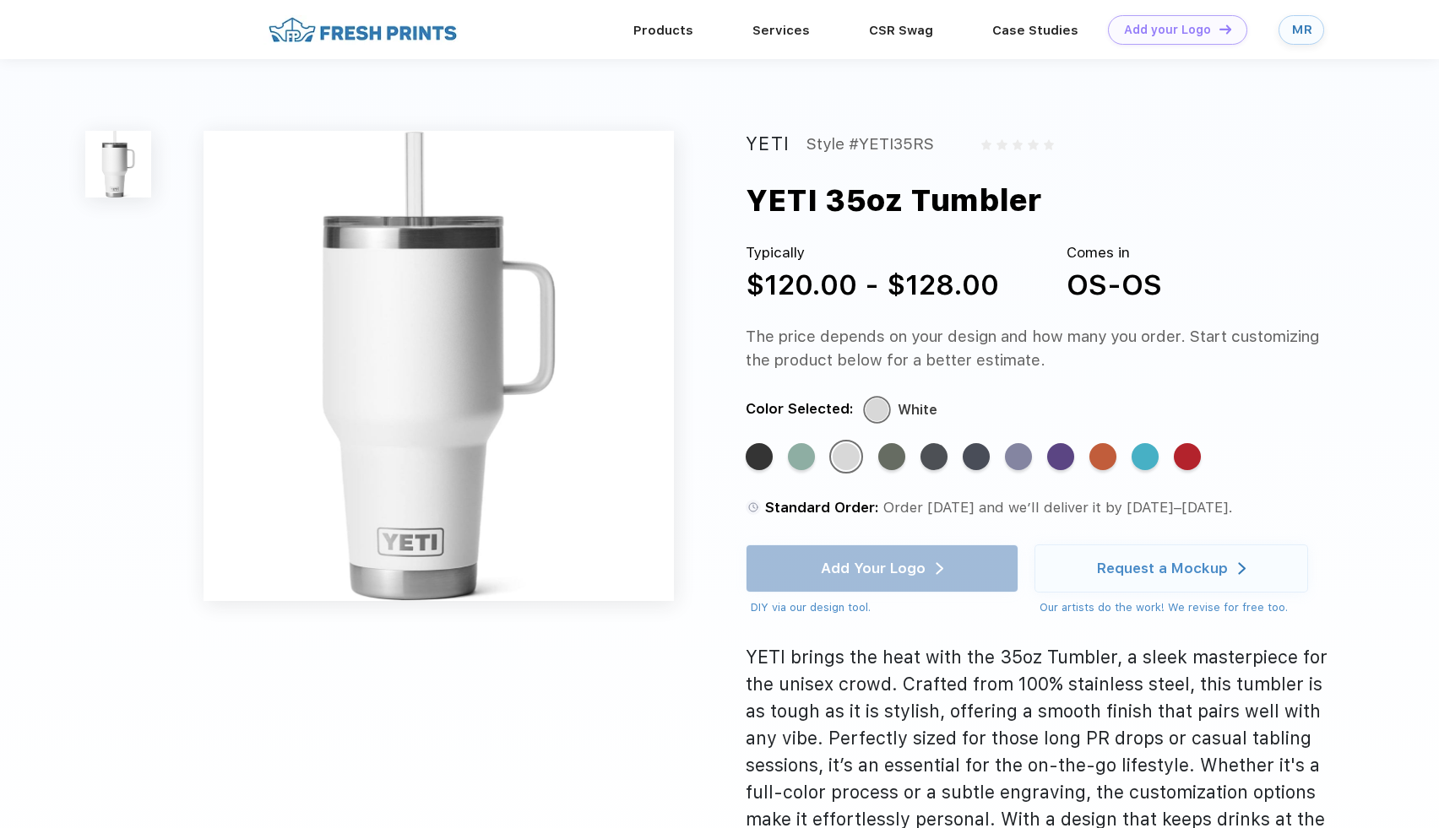
click at [929, 197] on div "YETI 35oz Tumbler" at bounding box center [894, 200] width 296 height 45
copy div "YETI 35oz Tumbler"
click at [583, 349] on img at bounding box center [437, 365] width 469 height 469
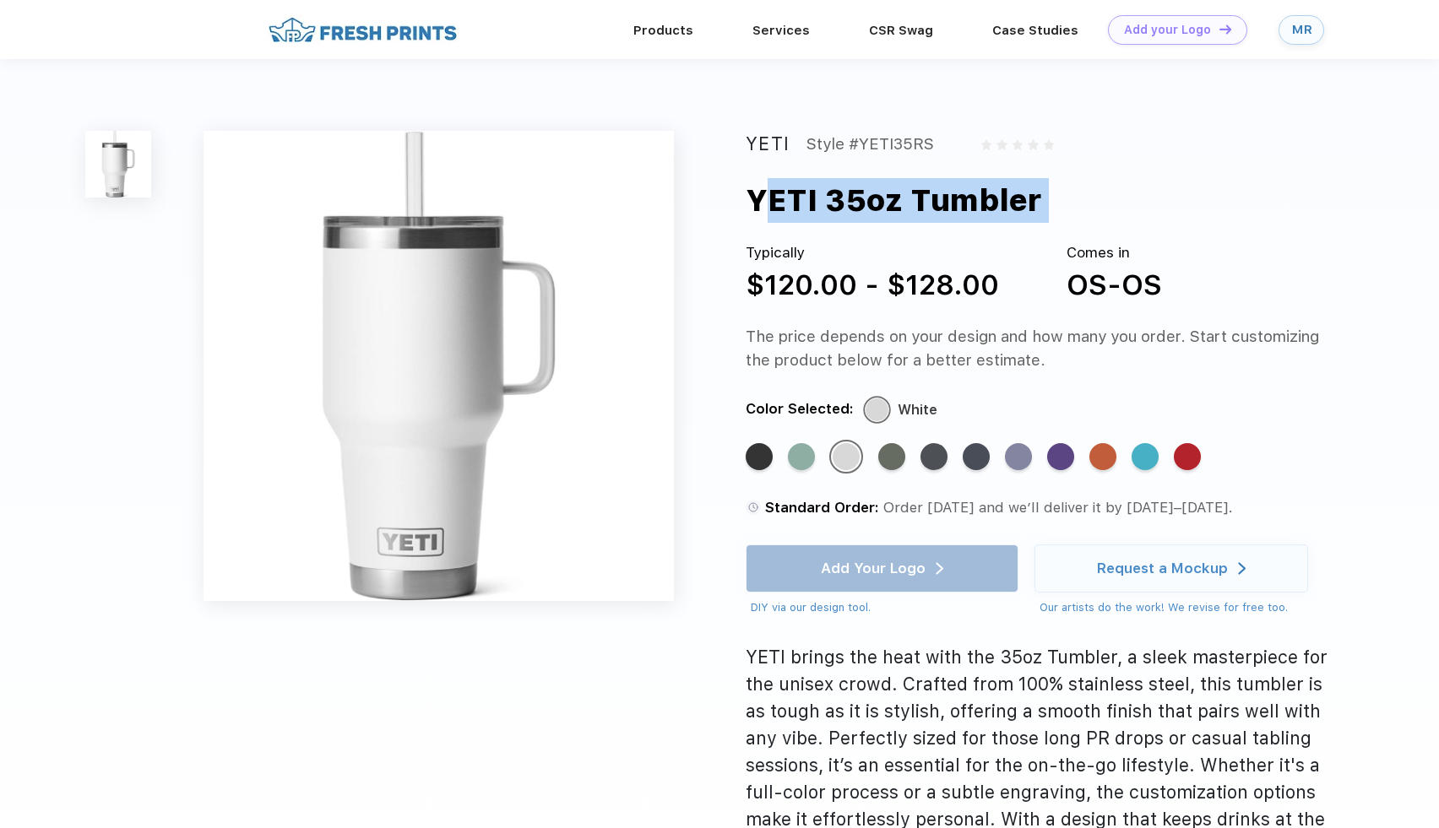
click at [583, 348] on img at bounding box center [437, 365] width 469 height 469
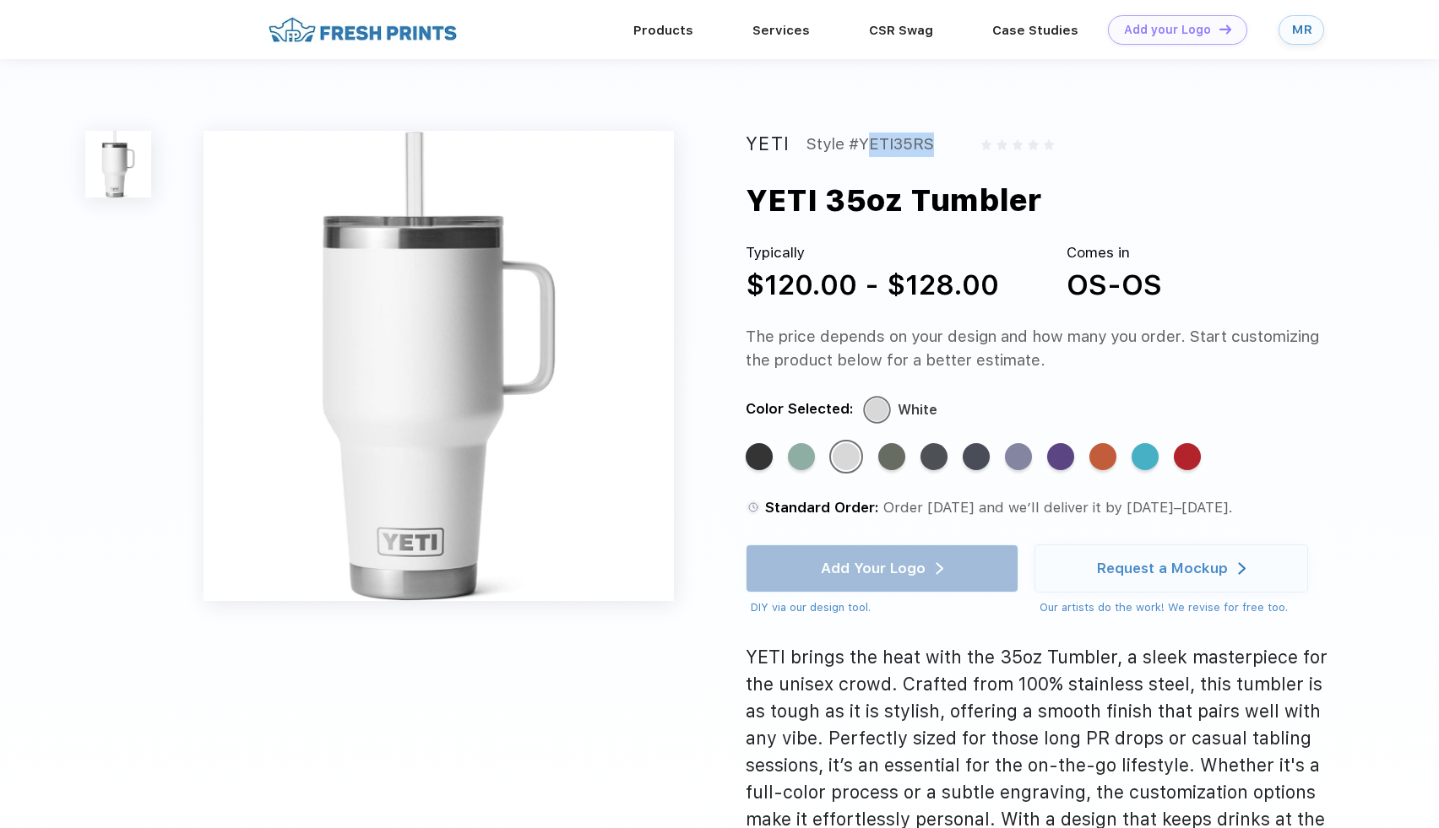
drag, startPoint x: 861, startPoint y: 144, endPoint x: 961, endPoint y: 143, distance: 99.7
click at [961, 144] on div "YETI Style #YETI35RS" at bounding box center [1041, 144] width 590 height 27
copy div "YETI35RS"
click at [892, 144] on div "Style #YETI35RS" at bounding box center [870, 144] width 128 height 27
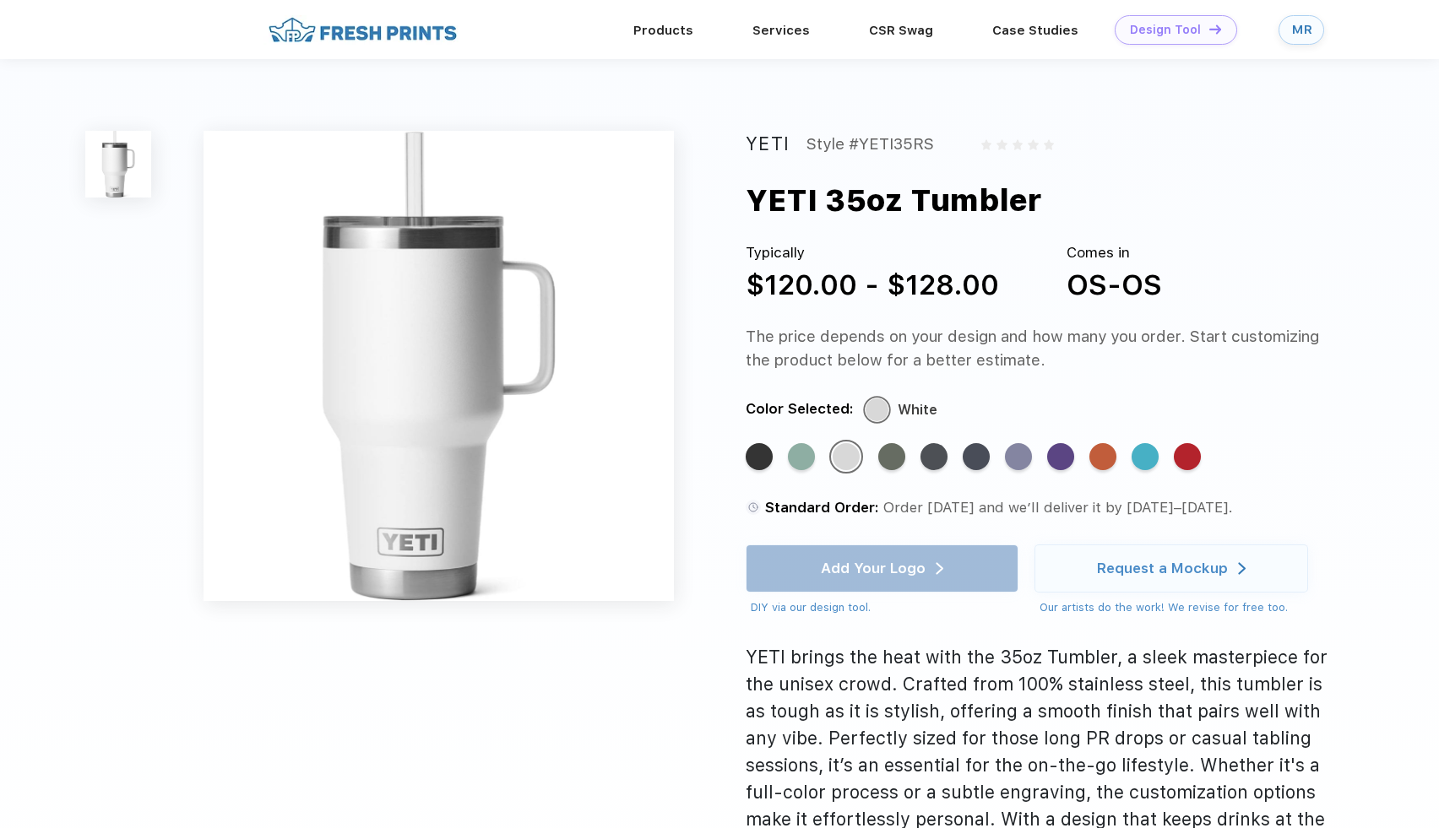
click at [1140, 28] on div "Design Tool" at bounding box center [1165, 30] width 71 height 14
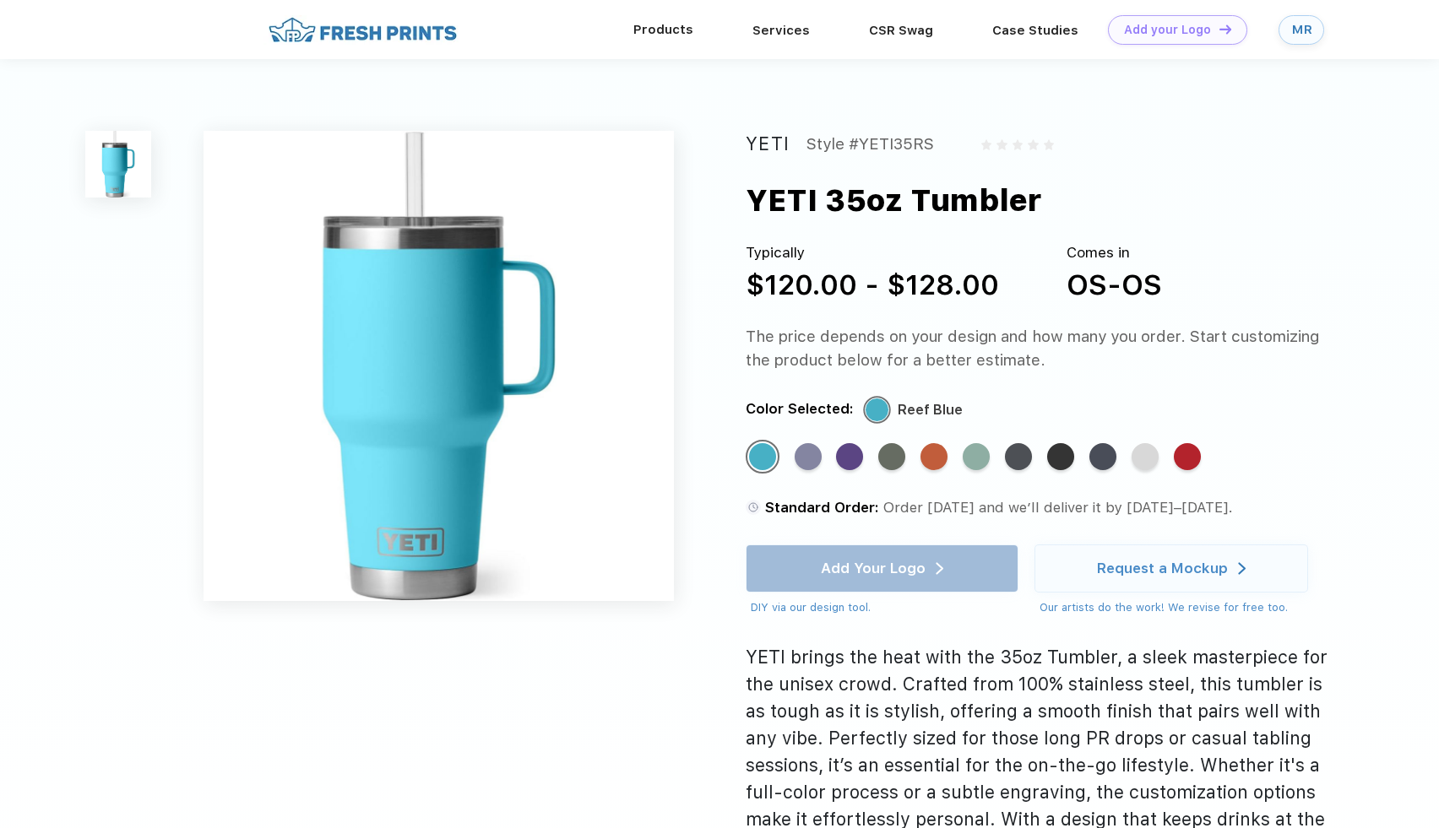
click at [670, 44] on div "Products" at bounding box center [663, 29] width 119 height 59
click at [672, 28] on link "Products" at bounding box center [663, 29] width 60 height 15
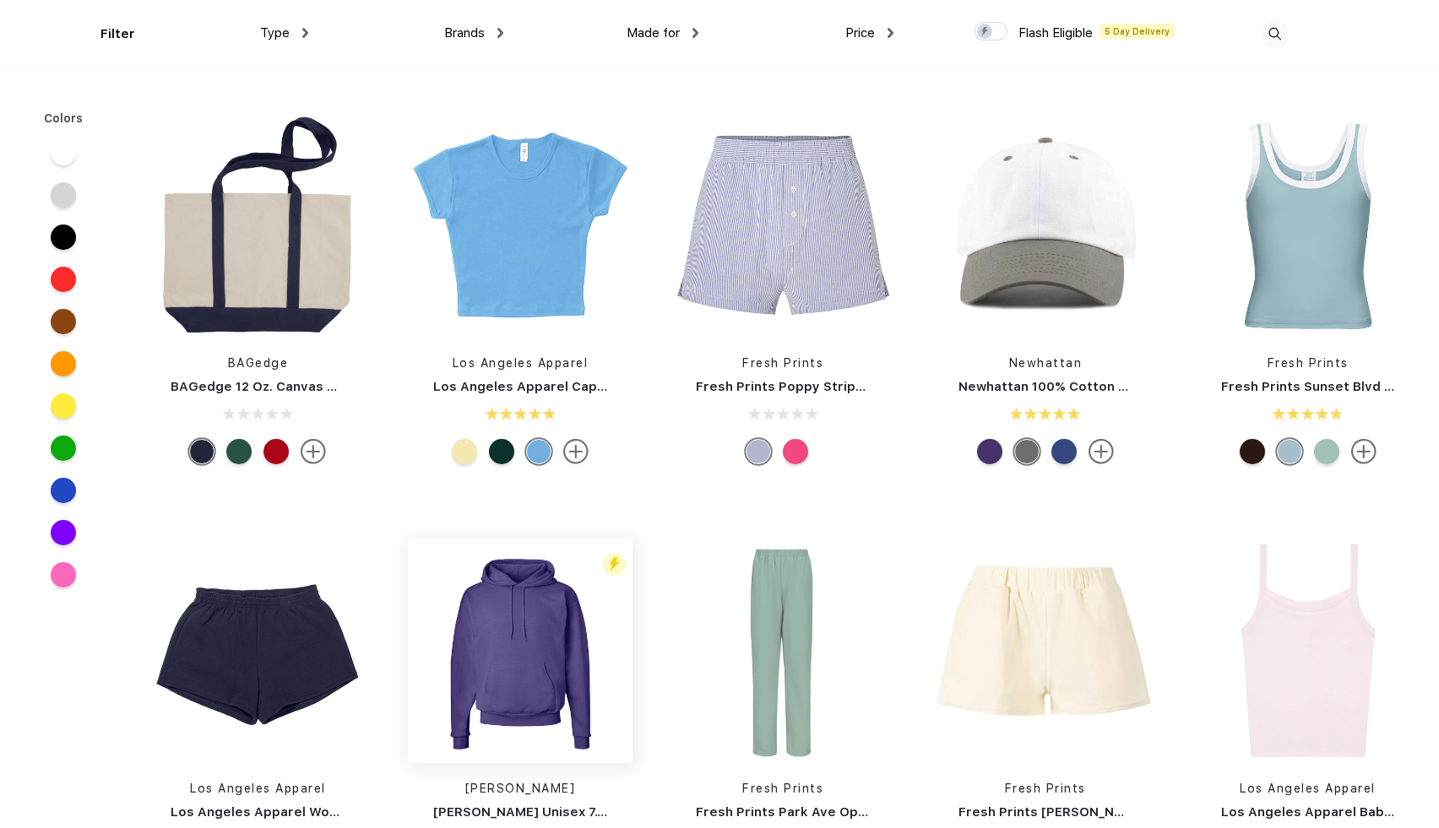
scroll to position [2276, 0]
